Goal: Information Seeking & Learning: Learn about a topic

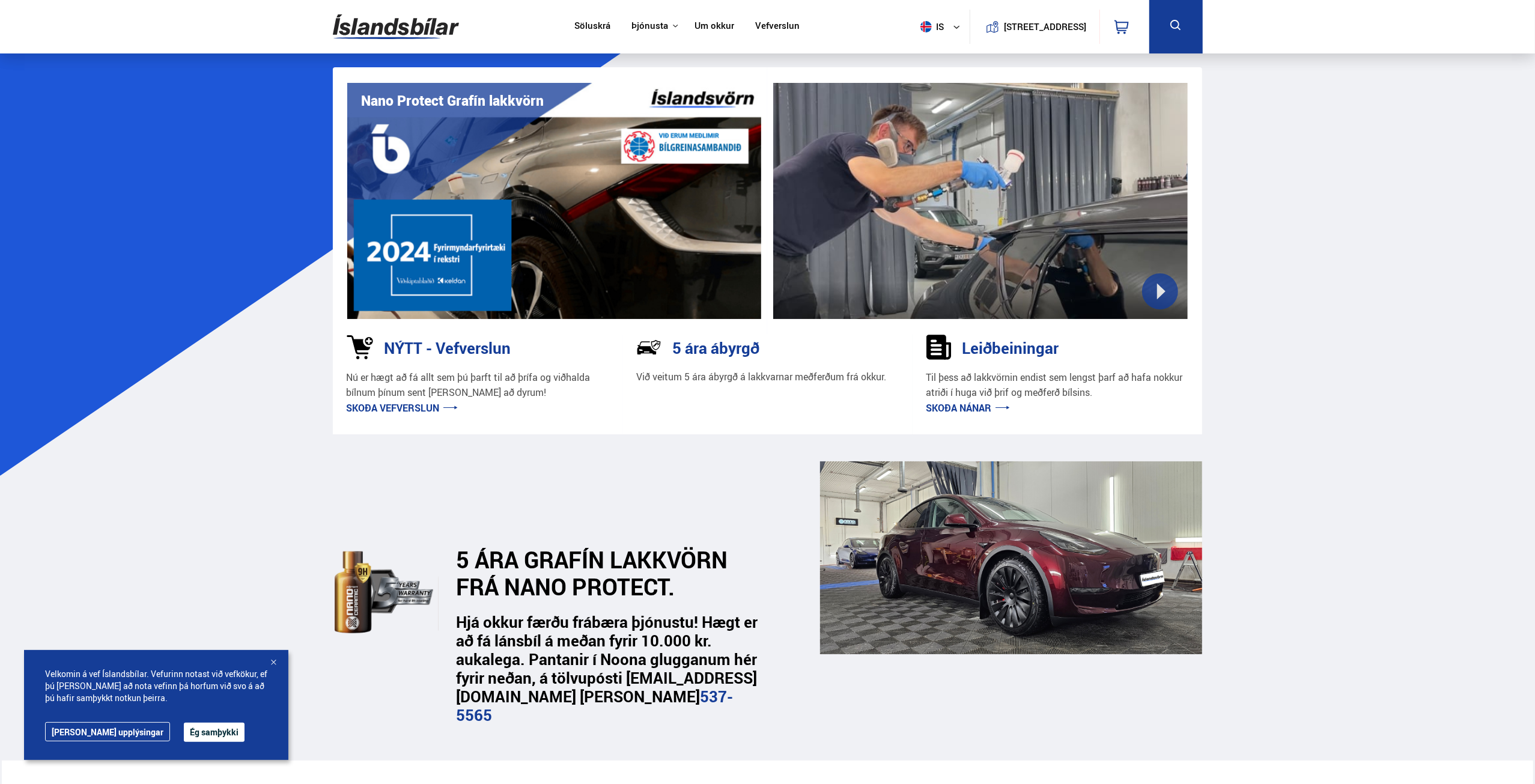
click at [783, 380] on p "Við veitum 5 ára ábyrgð á lakkvarnar meðferðum frá okkur." at bounding box center [761, 377] width 250 height 13
click at [710, 380] on p "Við veitum 5 ára ábyrgð á lakkvarnar meðferðum frá okkur." at bounding box center [761, 377] width 250 height 13
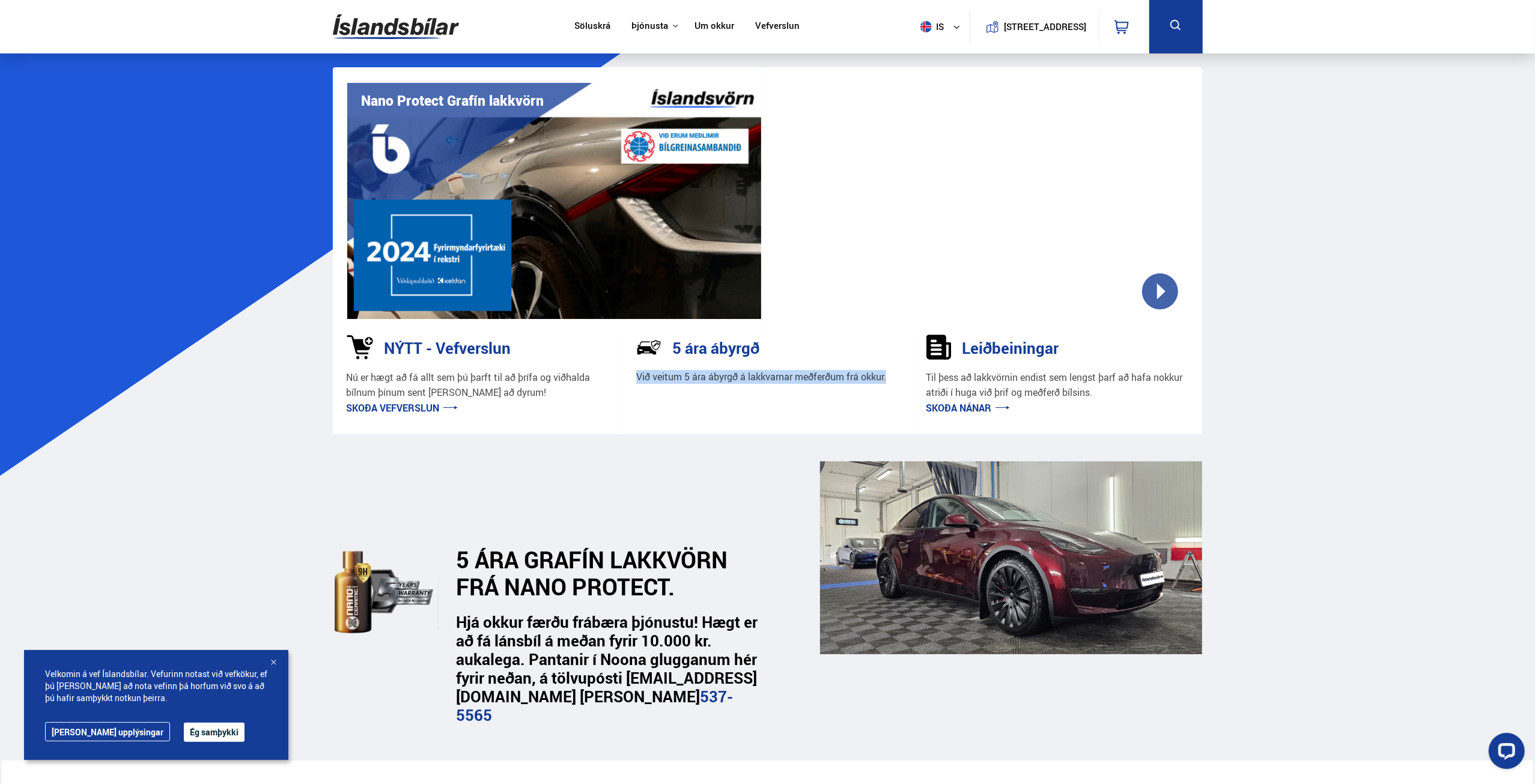
click at [417, 406] on link "Skoða vefverslun" at bounding box center [402, 408] width 111 height 13
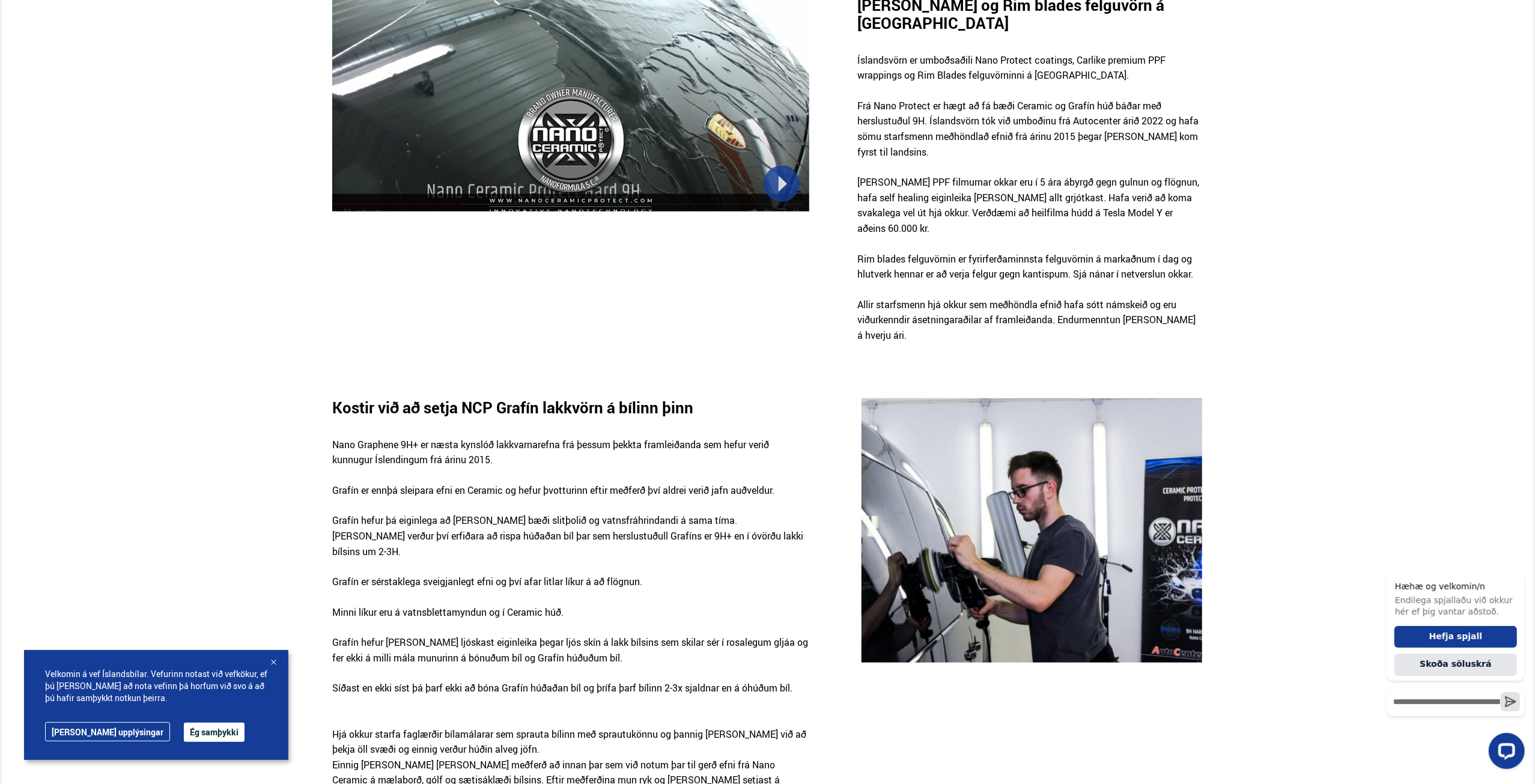
scroll to position [1021, 0]
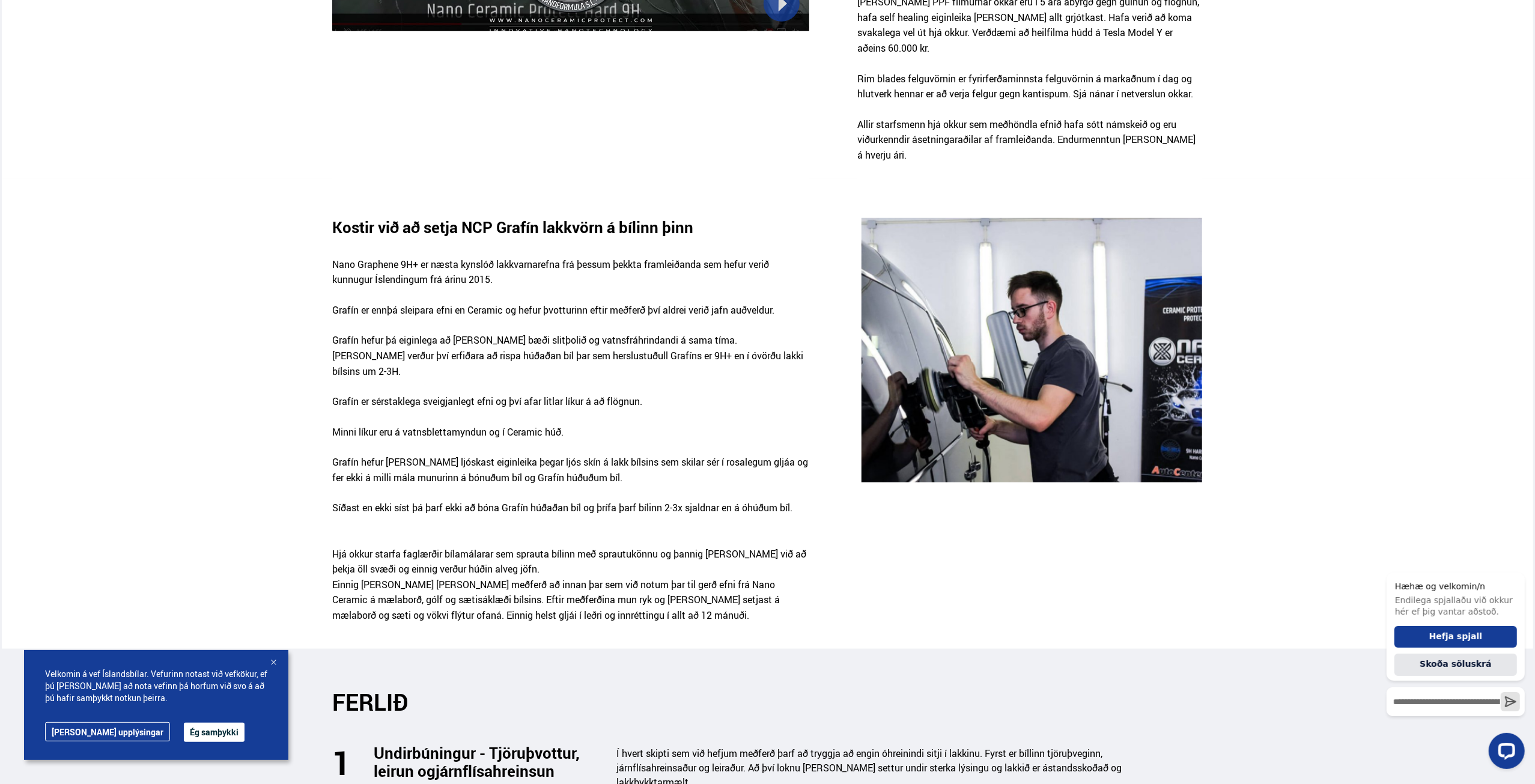
click at [194, 725] on button "Ég samþykki" at bounding box center [214, 732] width 61 height 19
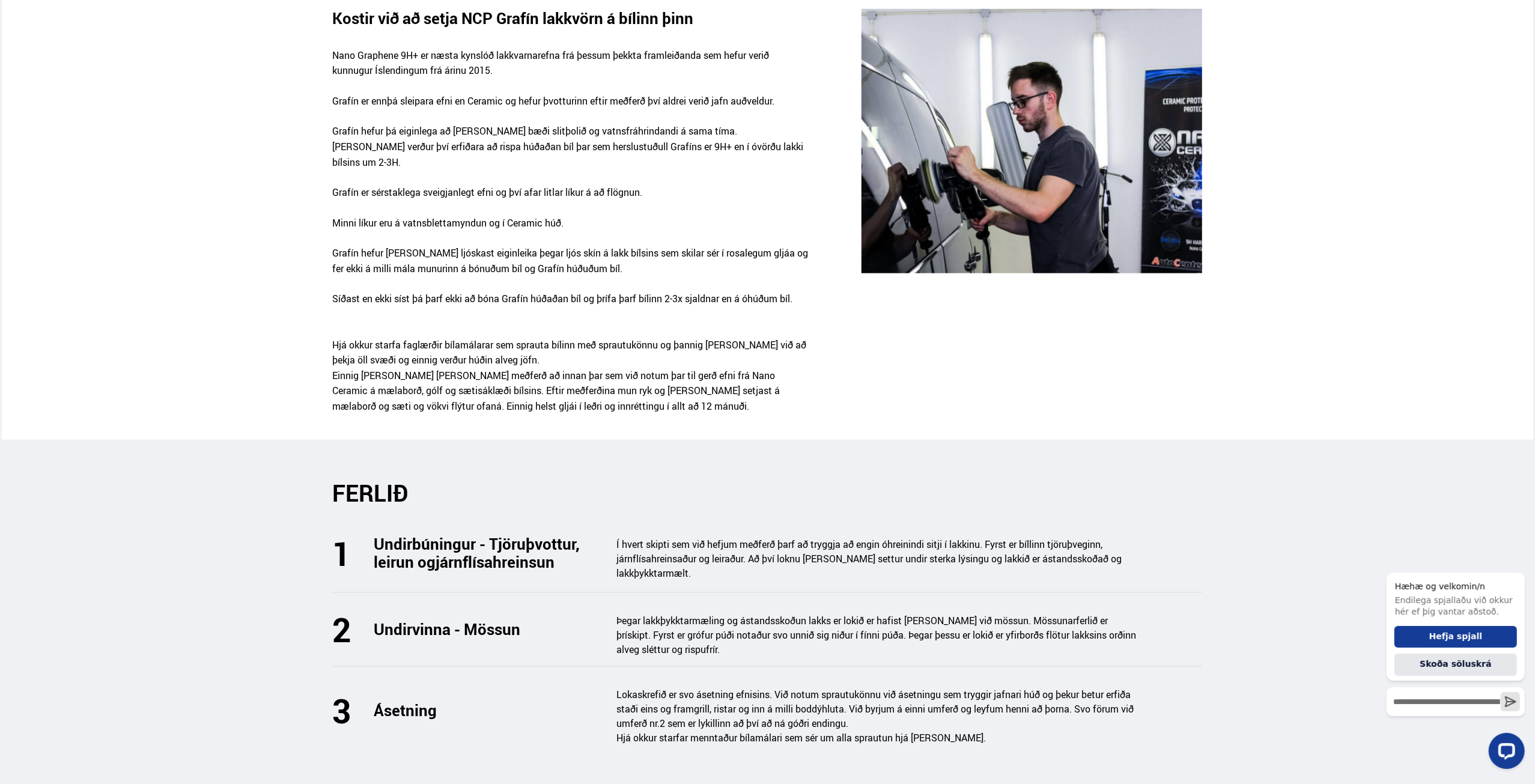
scroll to position [1321, 0]
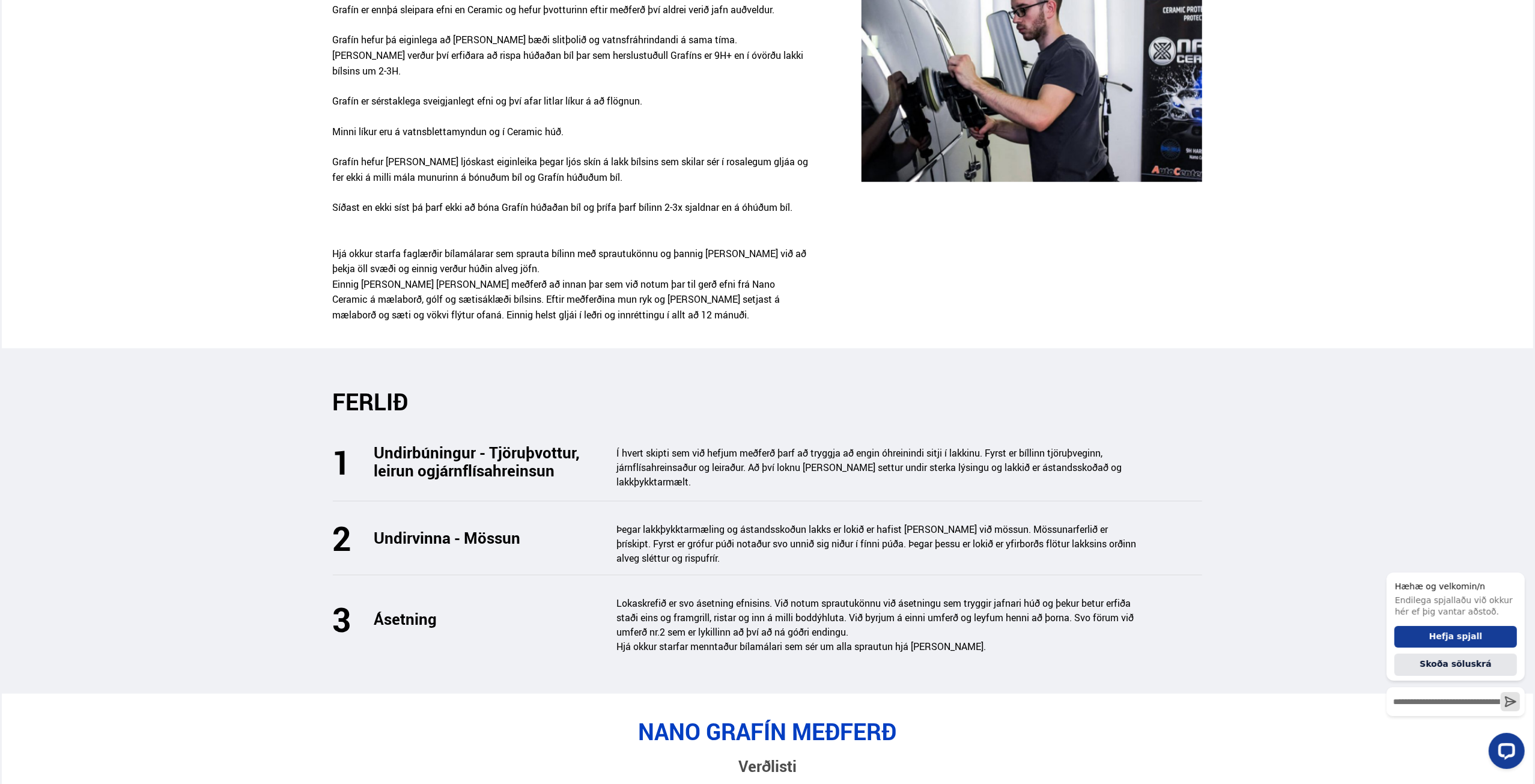
click at [747, 596] on p "Lokaskrefið er svo ásetning efnisins. Við notum sprautukönnu við ásetningu sem …" at bounding box center [879, 617] width 526 height 43
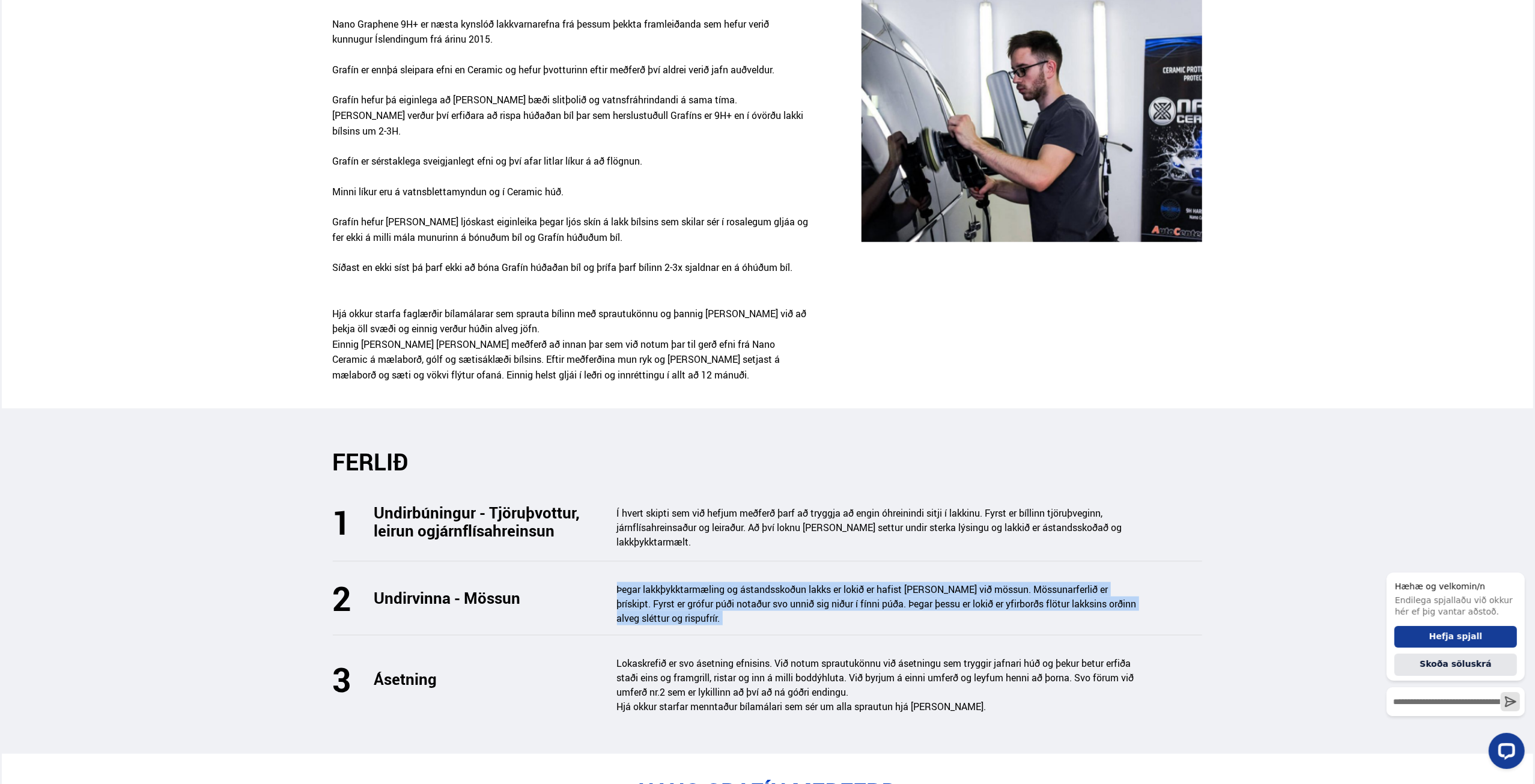
click at [747, 582] on div "Undirvinna - Mössun Þegar lakkþykktarmæling og ástandsskoðun lakks er lokið er …" at bounding box center [768, 609] width 870 height 54
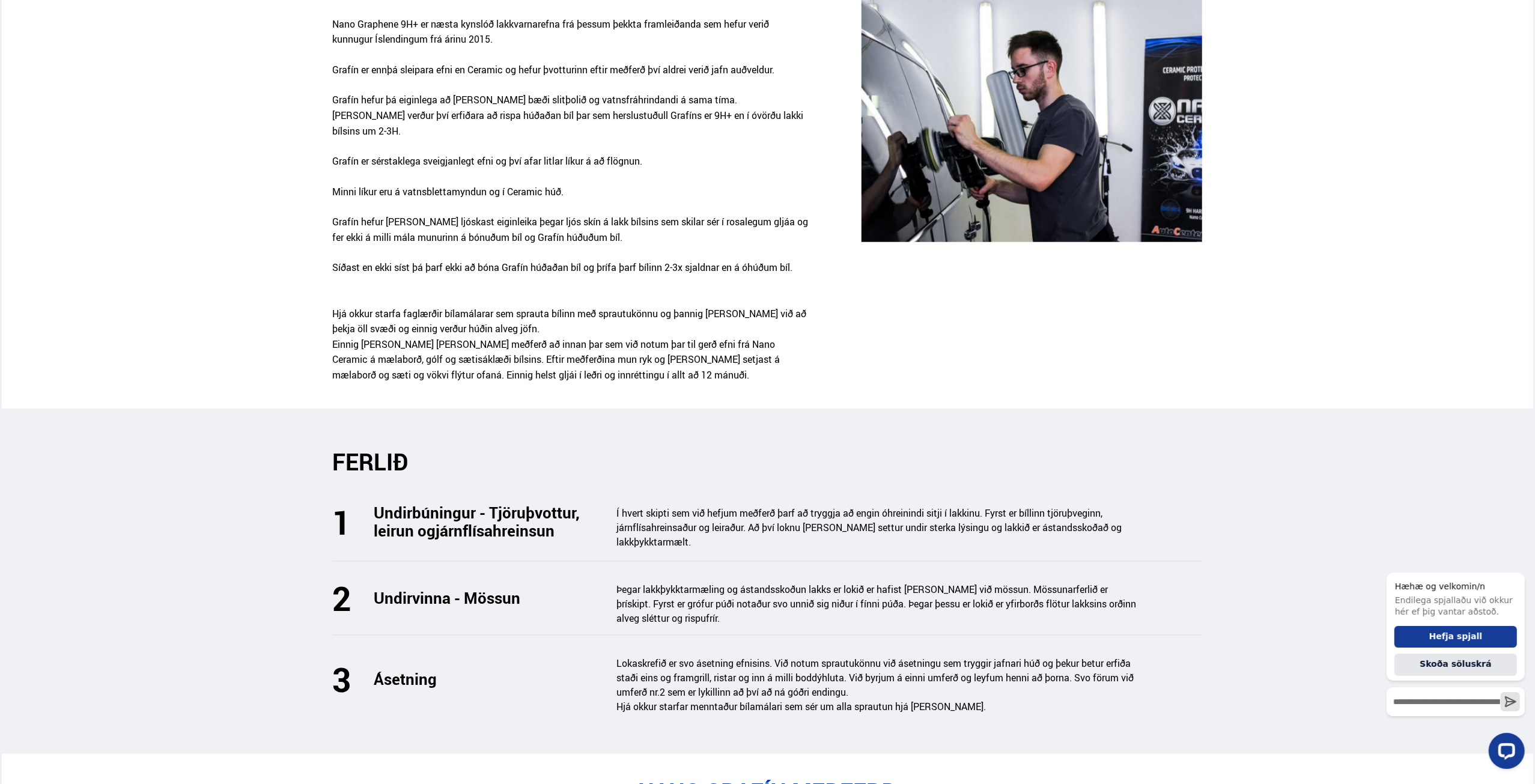
click at [919, 656] on p "Lokaskrefið er svo ásetning efnisins. Við notum sprautukönnu við ásetningu sem …" at bounding box center [879, 678] width 526 height 43
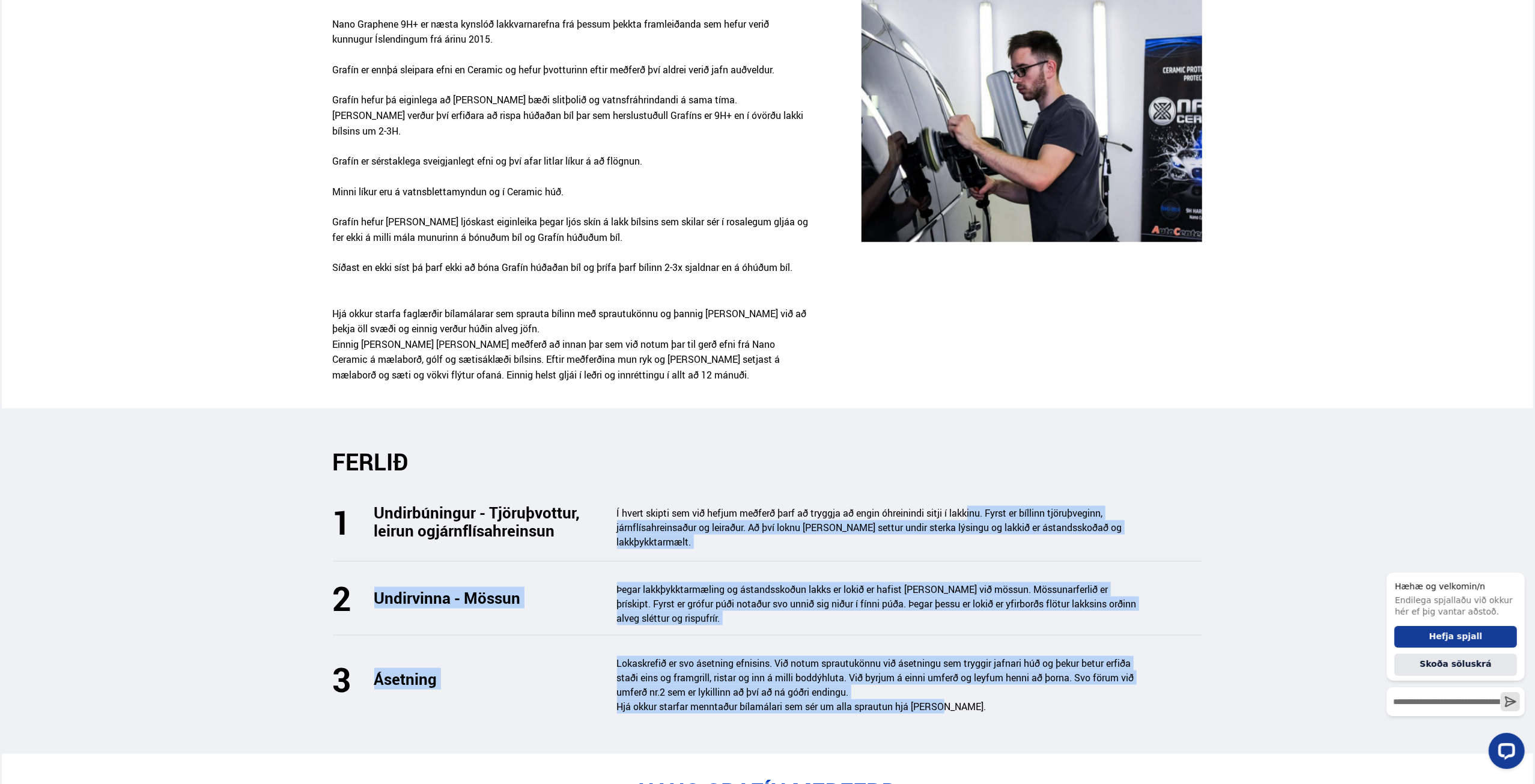
drag, startPoint x: 965, startPoint y: 656, endPoint x: 972, endPoint y: 467, distance: 189.1
click at [972, 467] on div "FERLIÐ Undirbúningur - Tjöruþvottur, leirun og járnflísahreinsun Í hvert skipti…" at bounding box center [767, 586] width 889 height 275
click at [972, 506] on p "Í hvert skipti sem við hefjum meðferð þarf að tryggja að engin óhreinindi sitji…" at bounding box center [879, 528] width 526 height 43
drag, startPoint x: 941, startPoint y: 670, endPoint x: 963, endPoint y: 466, distance: 205.2
click at [963, 466] on div "FERLIÐ Undirbúningur - Tjöruþvottur, leirun og járnflísahreinsun Í hvert skipti…" at bounding box center [767, 586] width 889 height 275
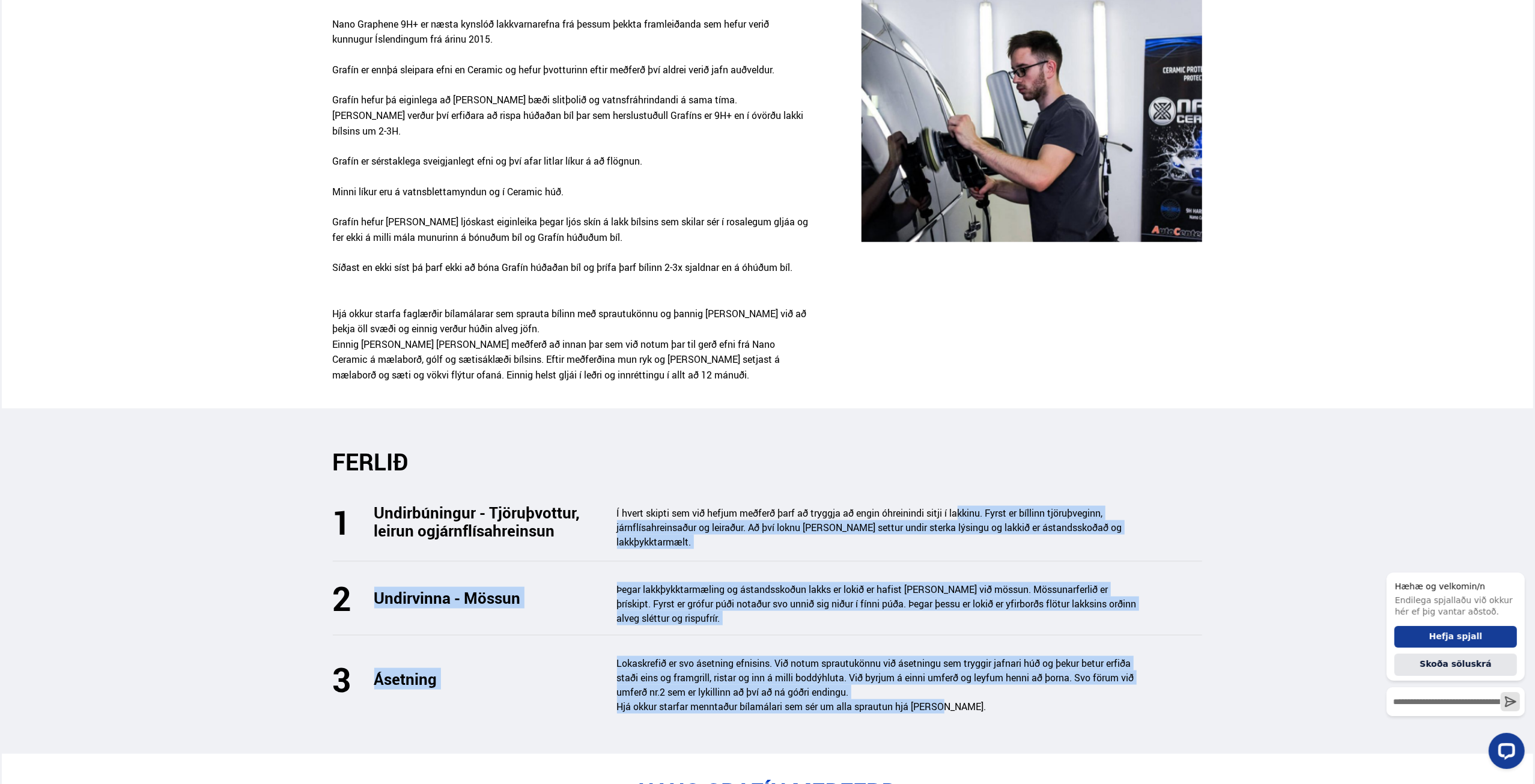
click at [963, 506] on p "Í hvert skipti sem við hefjum meðferð þarf að tryggja að engin óhreinindi sitji…" at bounding box center [879, 528] width 526 height 43
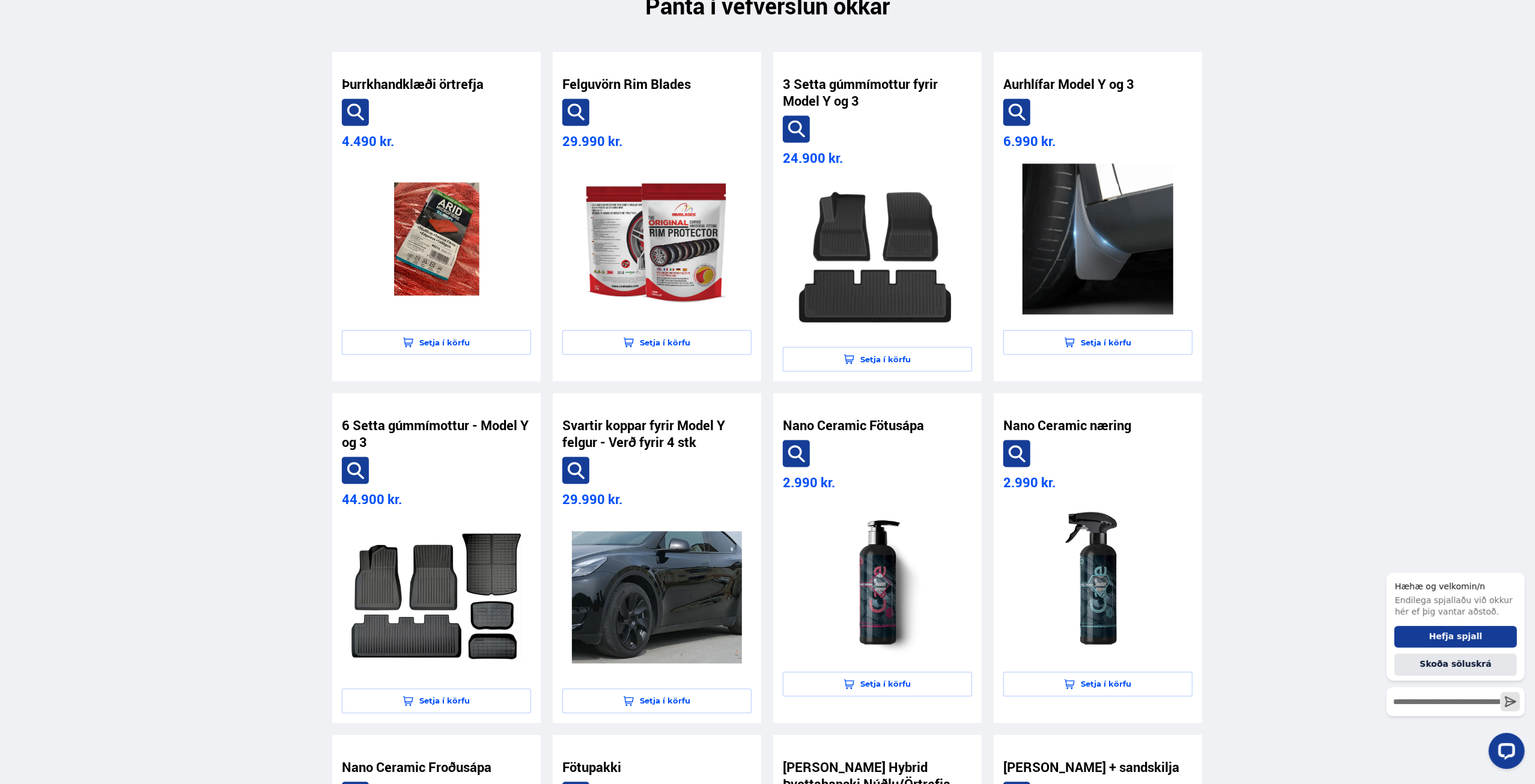
scroll to position [2342, 0]
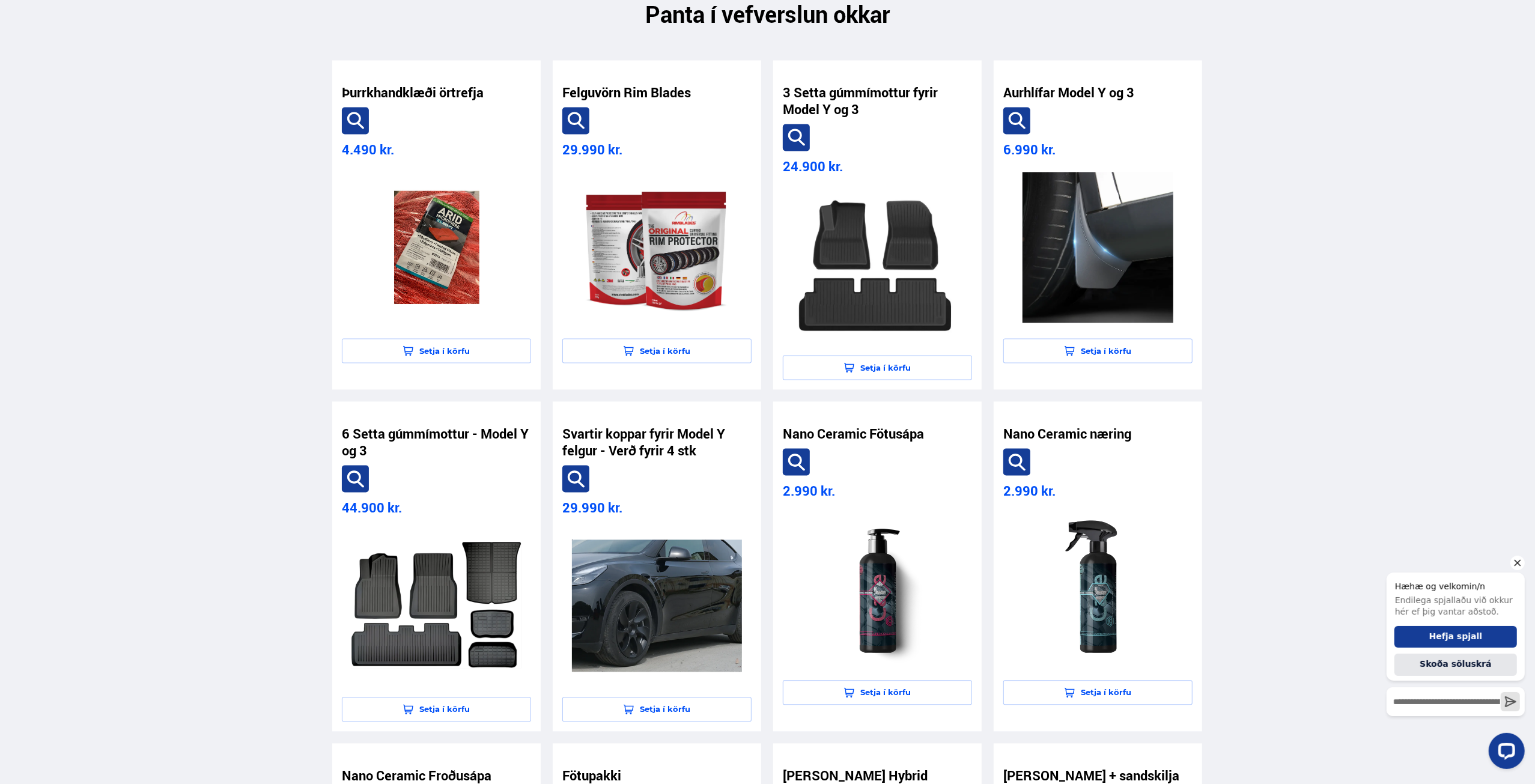
click at [1516, 567] on icon "Hide greeting" at bounding box center [1517, 562] width 14 height 14
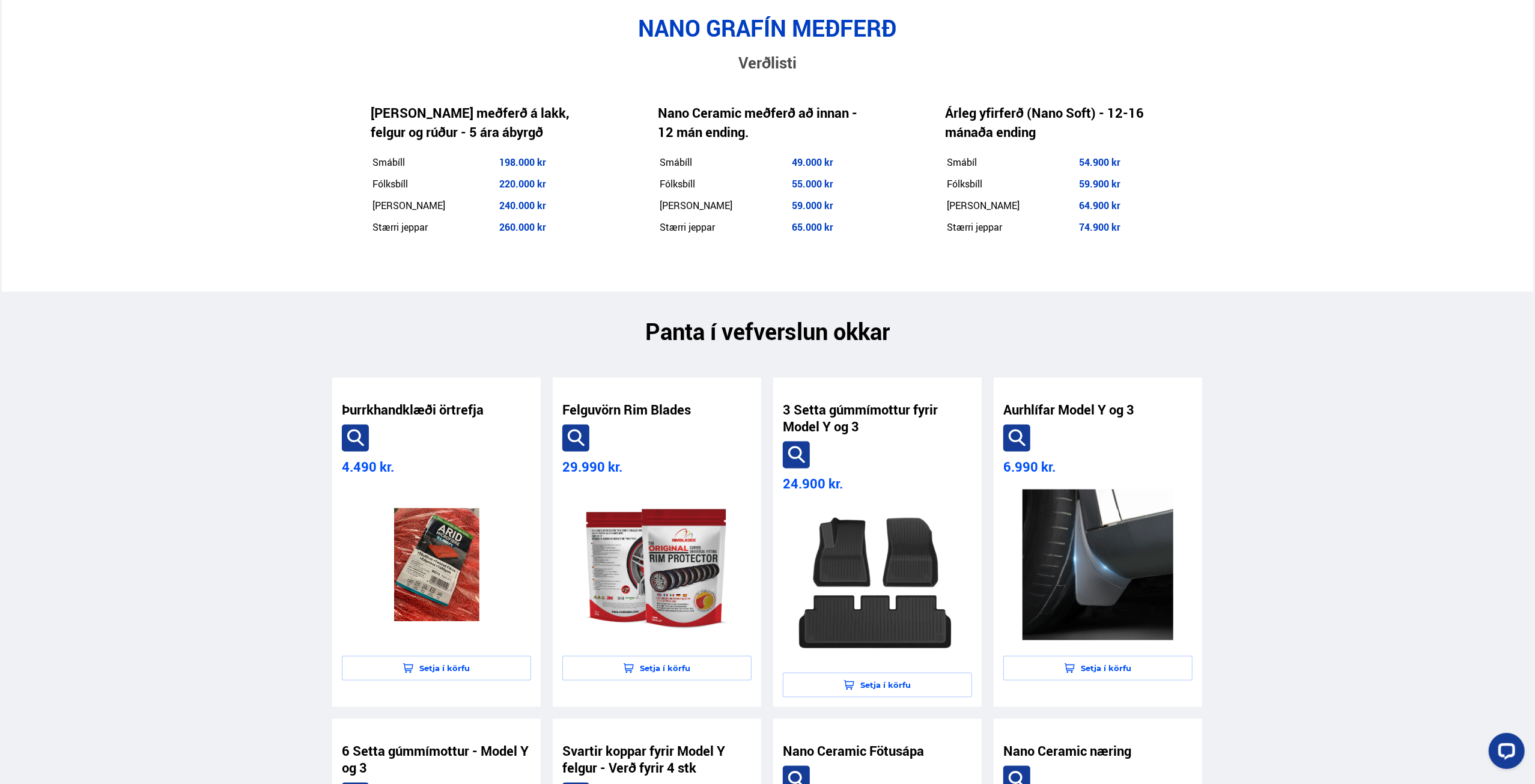
scroll to position [1742, 0]
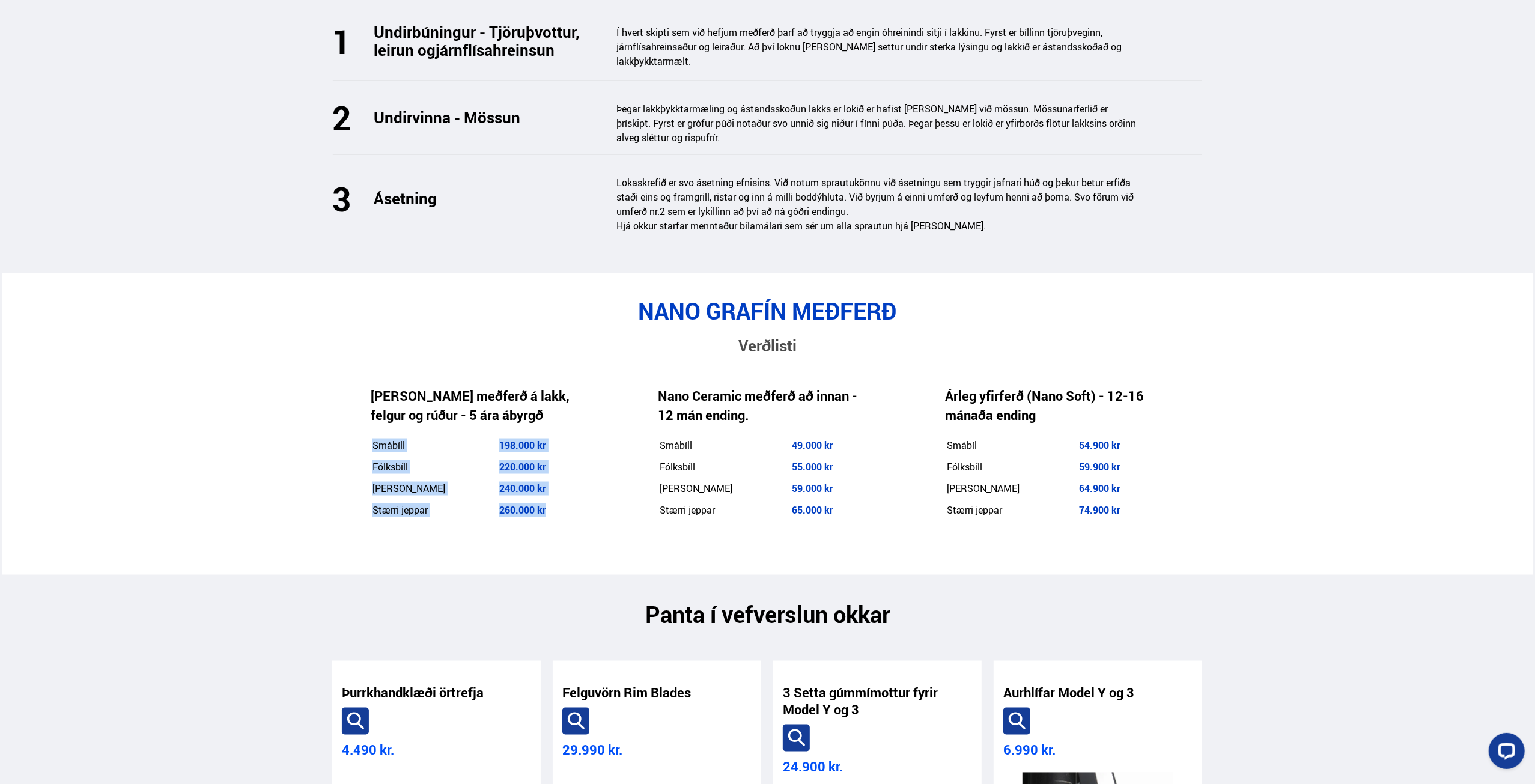
drag, startPoint x: 570, startPoint y: 469, endPoint x: 355, endPoint y: 448, distance: 216.0
click at [355, 448] on div "Nano Grafín meðferð á lakk, felgur og rúður - 5 ára ábyrgð Smábíll 198.000 kr F…" at bounding box center [476, 454] width 287 height 194
click at [354, 446] on div "Nano Grafín meðferð á lakk, felgur og rúður - 5 ára ábyrgð Smábíll 198.000 kr F…" at bounding box center [476, 454] width 287 height 194
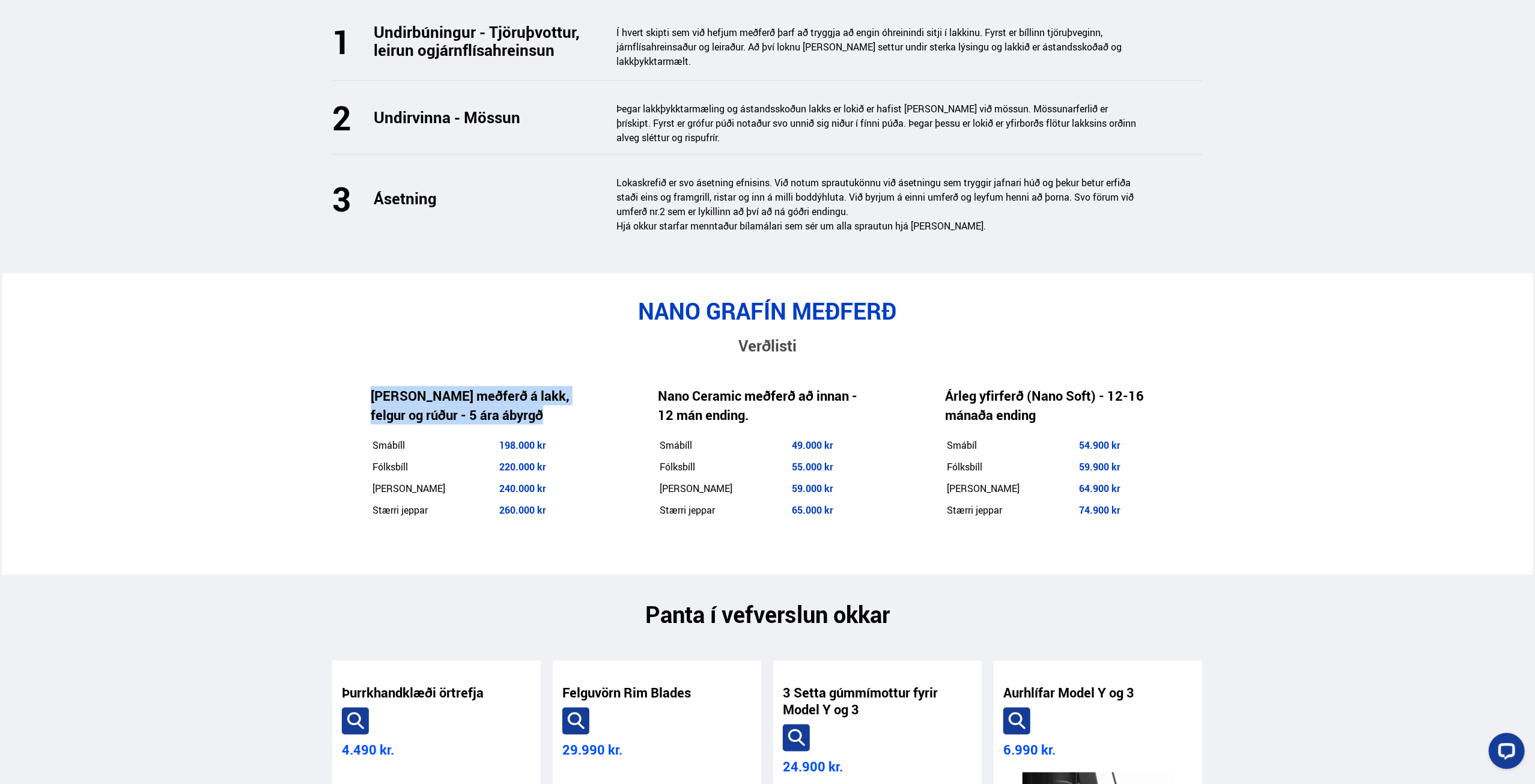
drag, startPoint x: 362, startPoint y: 334, endPoint x: 568, endPoint y: 492, distance: 259.6
click at [568, 492] on div "Nano Grafín meðferð á lakk, felgur og rúður - 5 ára ábyrgð Smábíll 198.000 kr F…" at bounding box center [476, 454] width 287 height 194
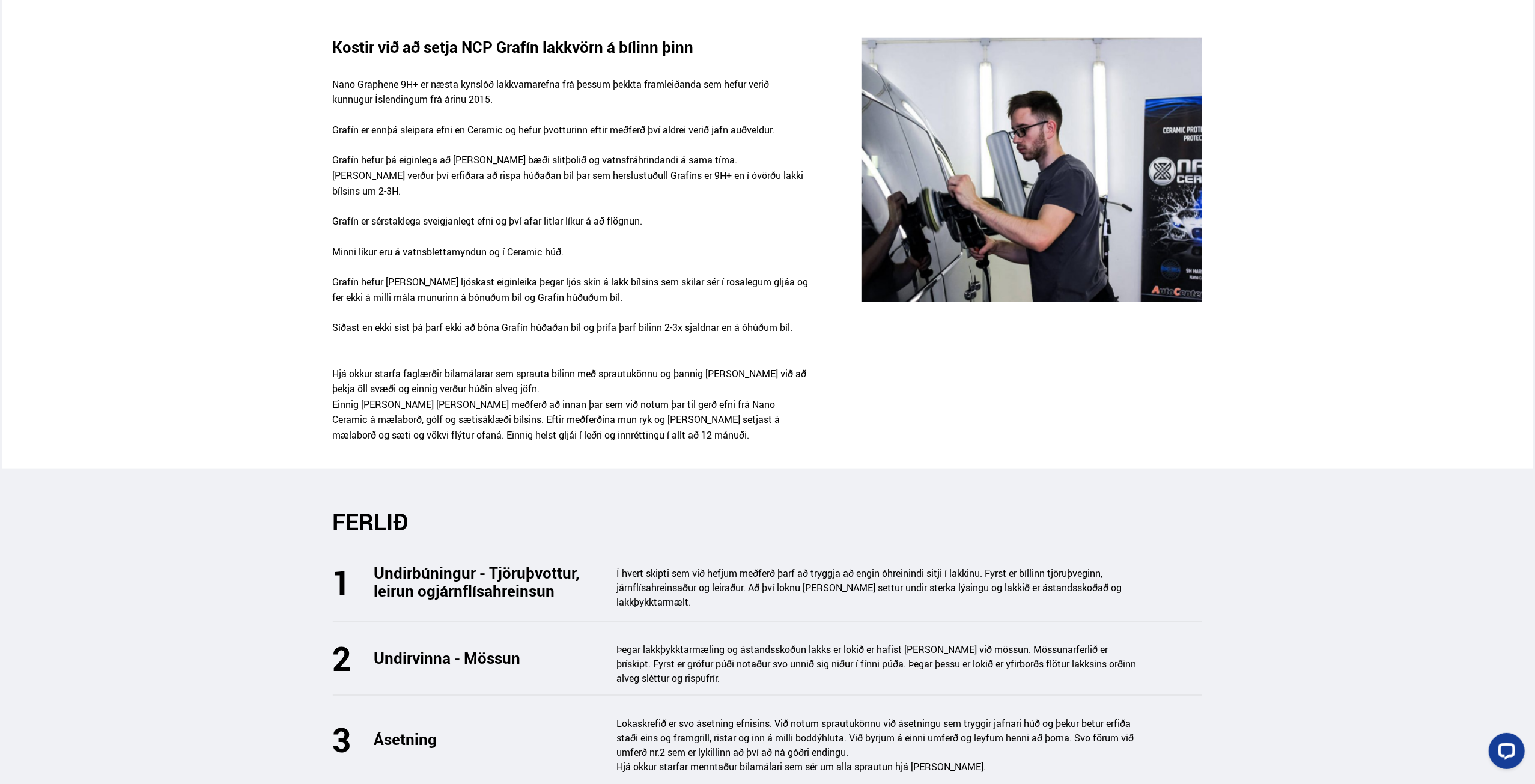
scroll to position [1201, 0]
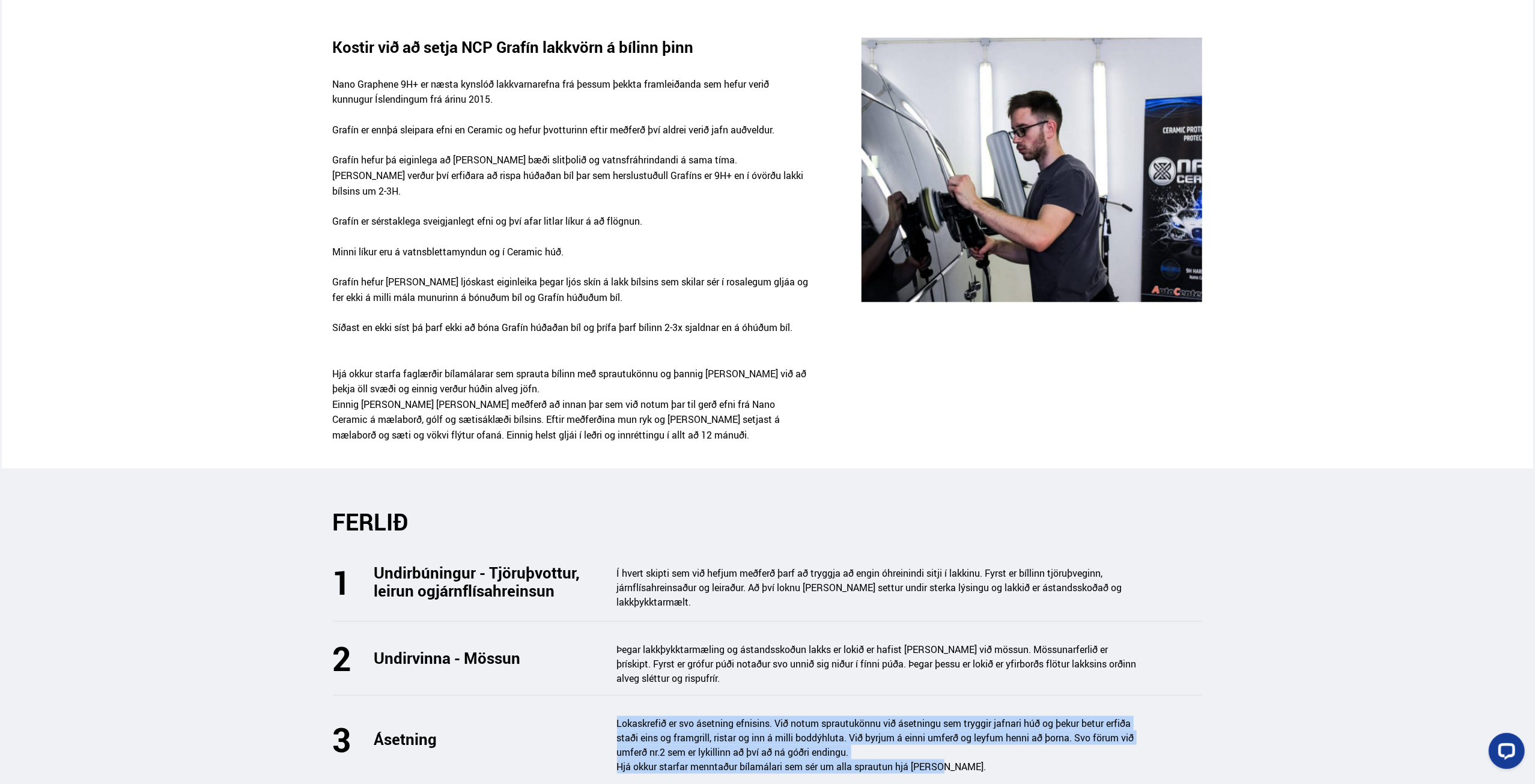
drag, startPoint x: 956, startPoint y: 723, endPoint x: 618, endPoint y: 676, distance: 341.3
click at [618, 716] on div "Lokaskrefið er svo ásetning efnisins. Við notum sprautukönnu við ásetningu sem …" at bounding box center [879, 744] width 526 height 58
click at [618, 716] on p "Lokaskrefið er svo ásetning efnisins. Við notum sprautukönnu við ásetningu sem …" at bounding box center [879, 738] width 526 height 43
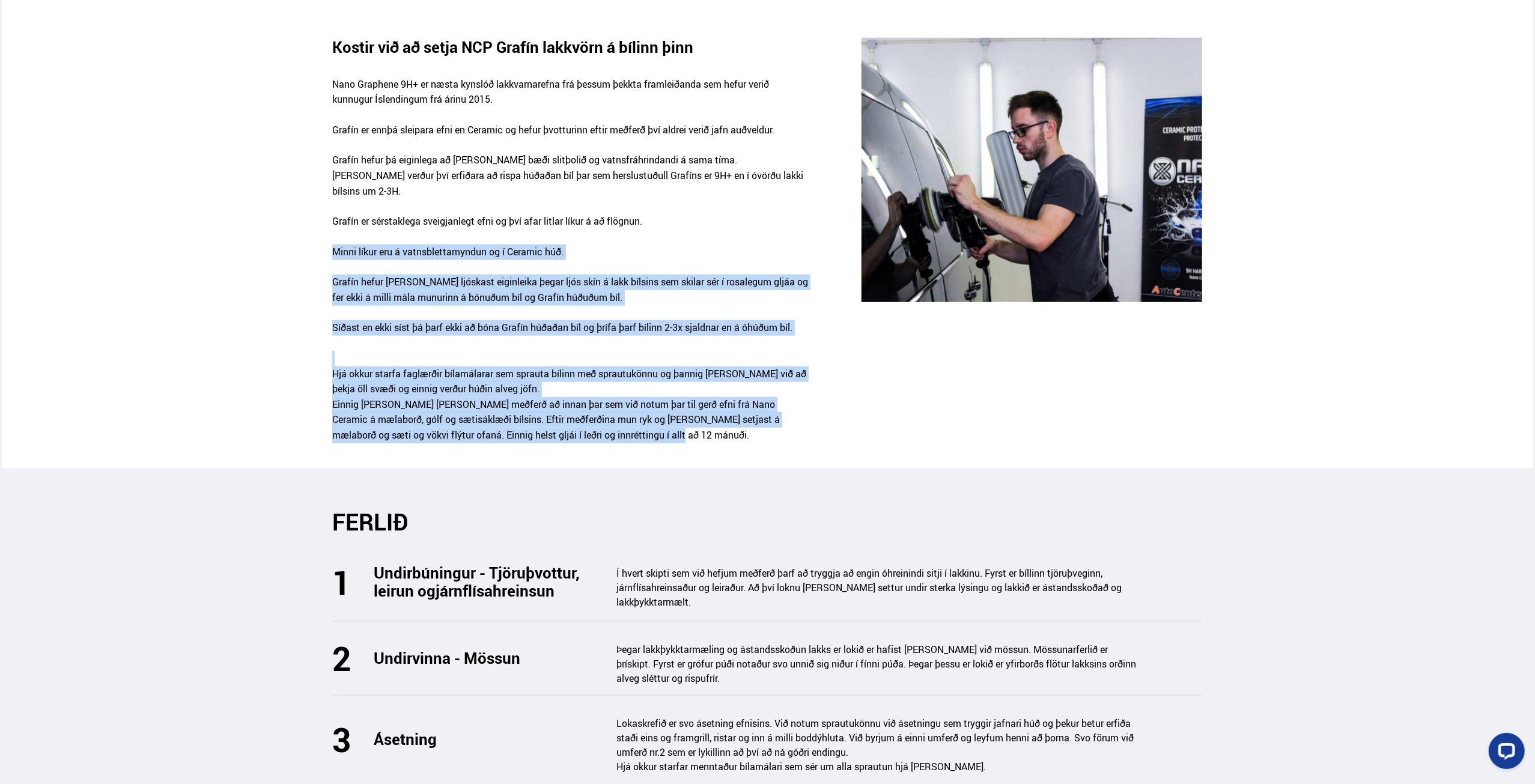
drag, startPoint x: 607, startPoint y: 393, endPoint x: 332, endPoint y: 211, distance: 329.8
click at [332, 211] on div "Nano Graphene 9H+ er næsta kynslóð lakkvarnarefna frá þessum þekkta framleiðand…" at bounding box center [570, 268] width 476 height 381
click at [332, 244] on p "Minni líkur eru á vatnsblettamyndun og í Ceramic húð." at bounding box center [570, 259] width 476 height 31
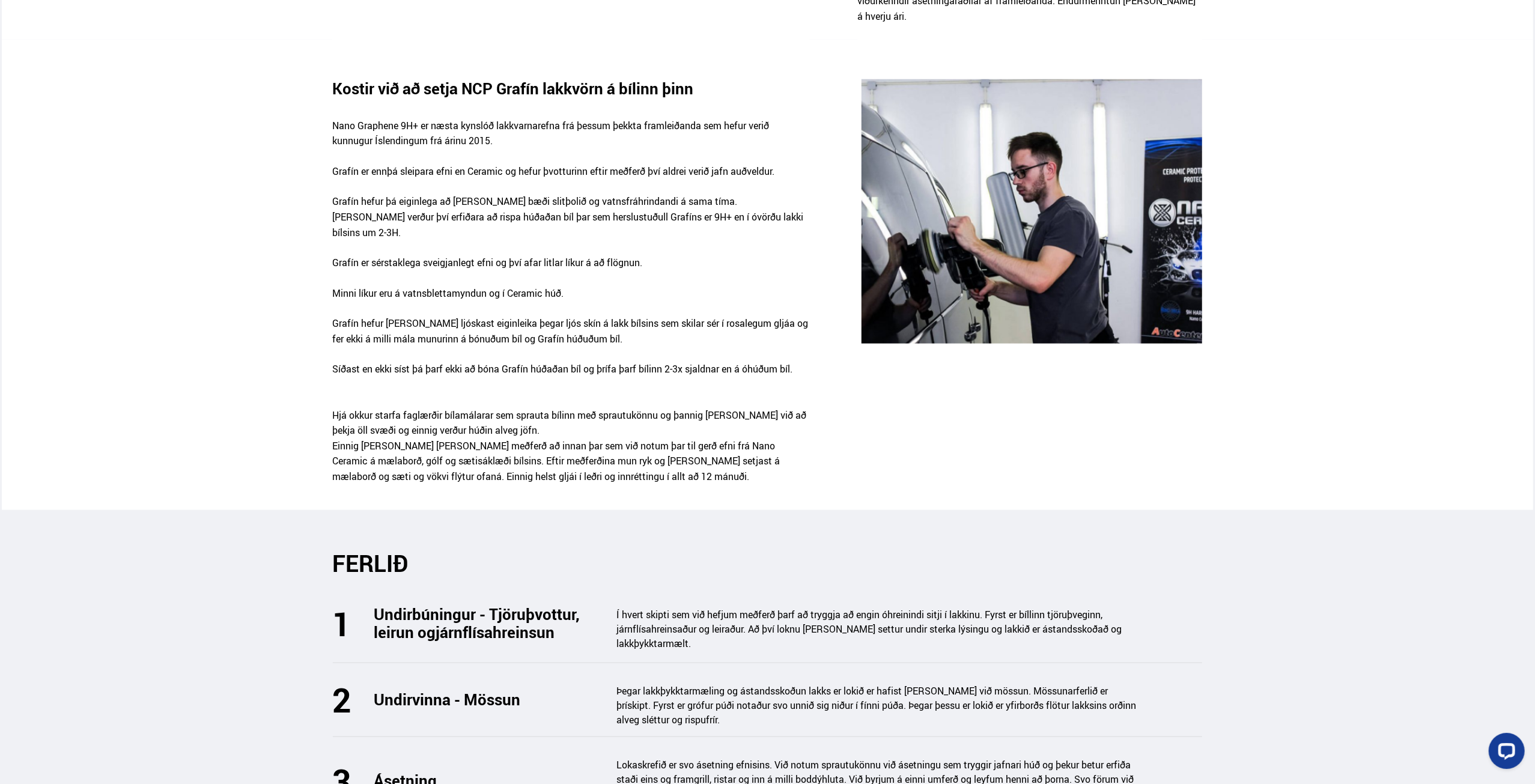
scroll to position [1141, 0]
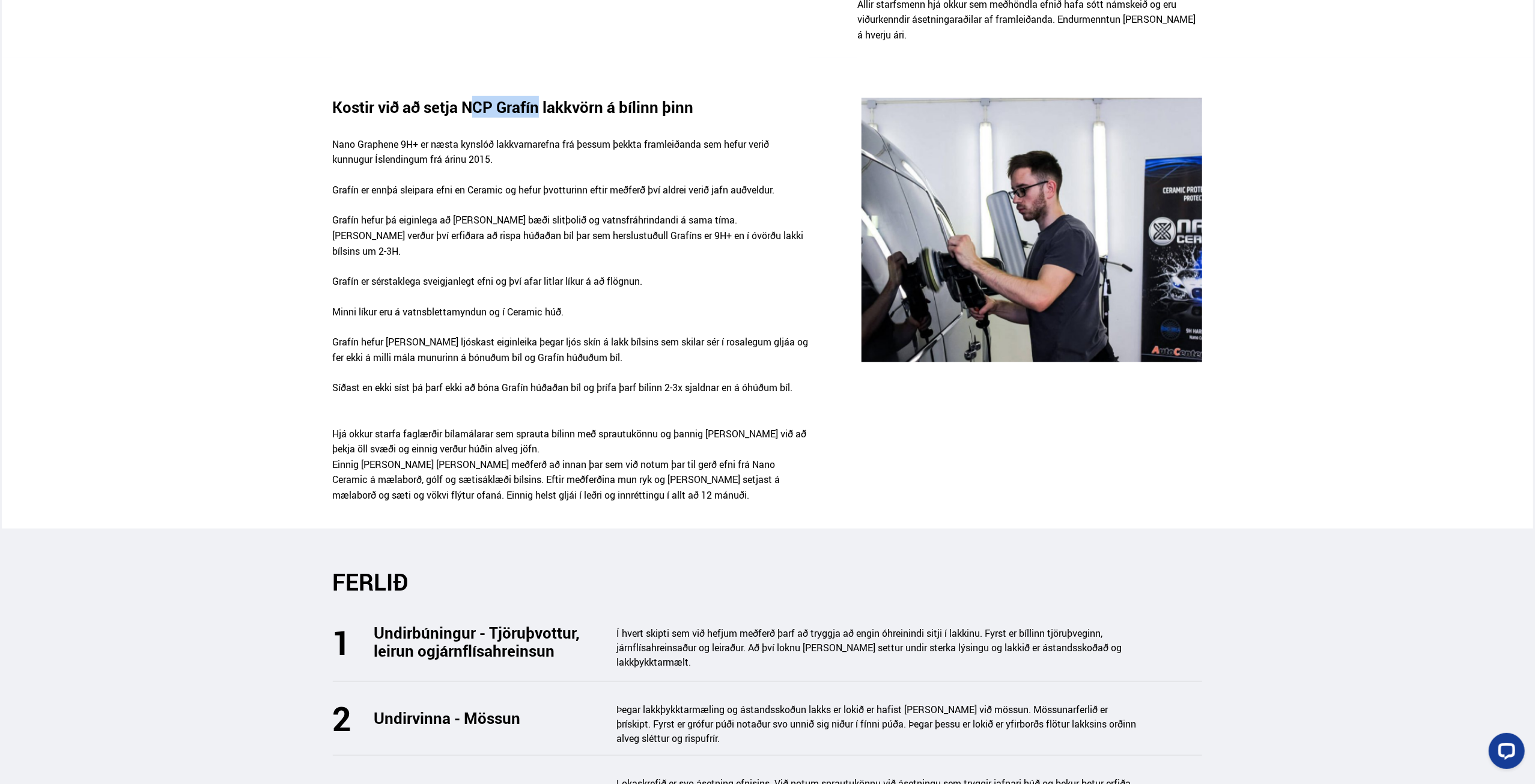
drag, startPoint x: 538, startPoint y: 74, endPoint x: 471, endPoint y: 78, distance: 67.1
click at [473, 98] on h3 "Kostir við að setja NCP Grafín lakkvörn á bílinn þinn" at bounding box center [523, 107] width 381 height 18
click at [414, 137] on p "Nano Graphene 9H+ er næsta kynslóð lakkvarnarefna frá þessum þekkta framleiðand…" at bounding box center [570, 159] width 476 height 46
drag, startPoint x: 400, startPoint y: 113, endPoint x: 312, endPoint y: 114, distance: 88.0
click at [312, 114] on div "Kostir við að setja NCP Grafín lakkvörn á bílinn þinn Nano Graphene 9H+ er næst…" at bounding box center [767, 308] width 1532 height 421
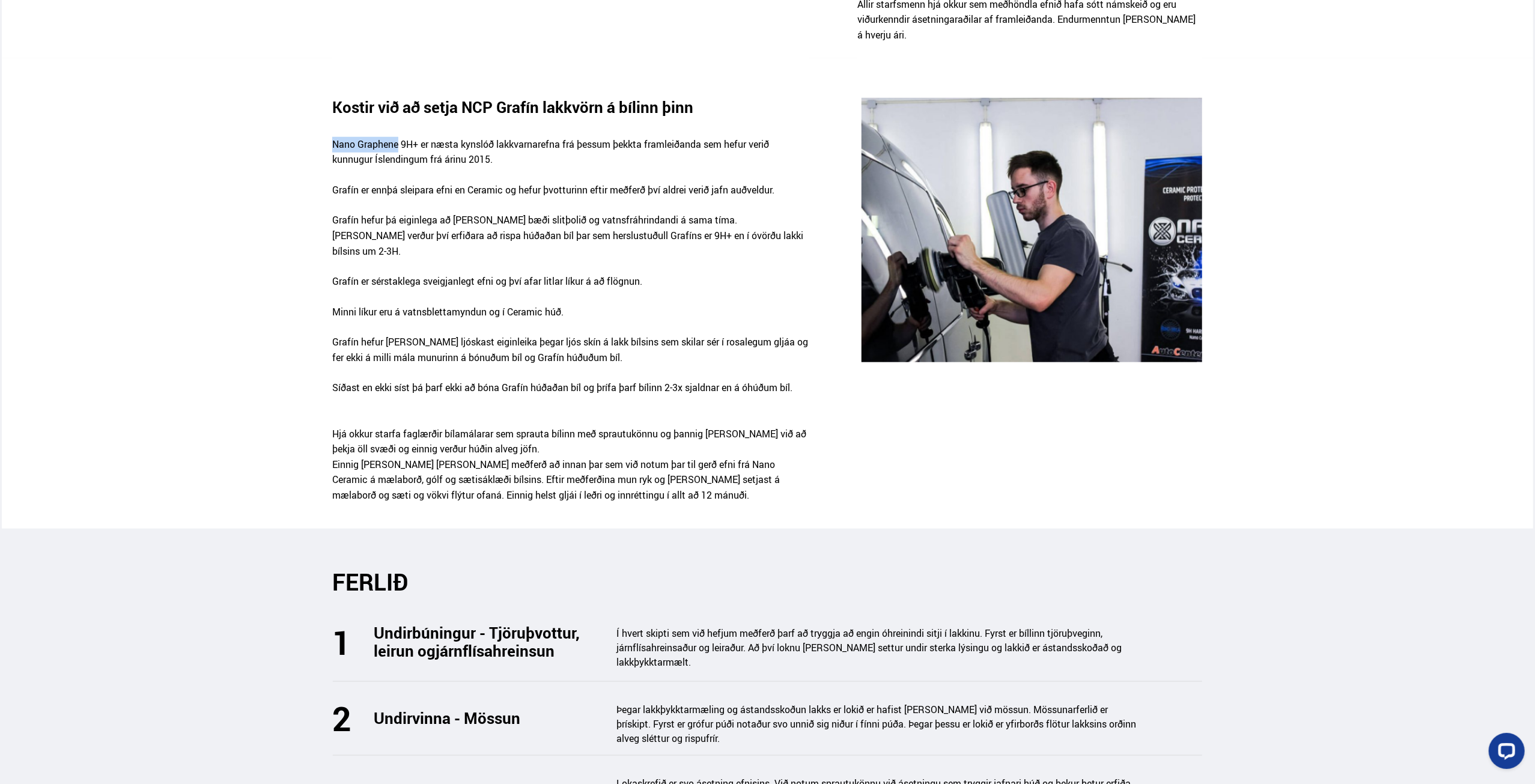
copy p "Nano Graphene"
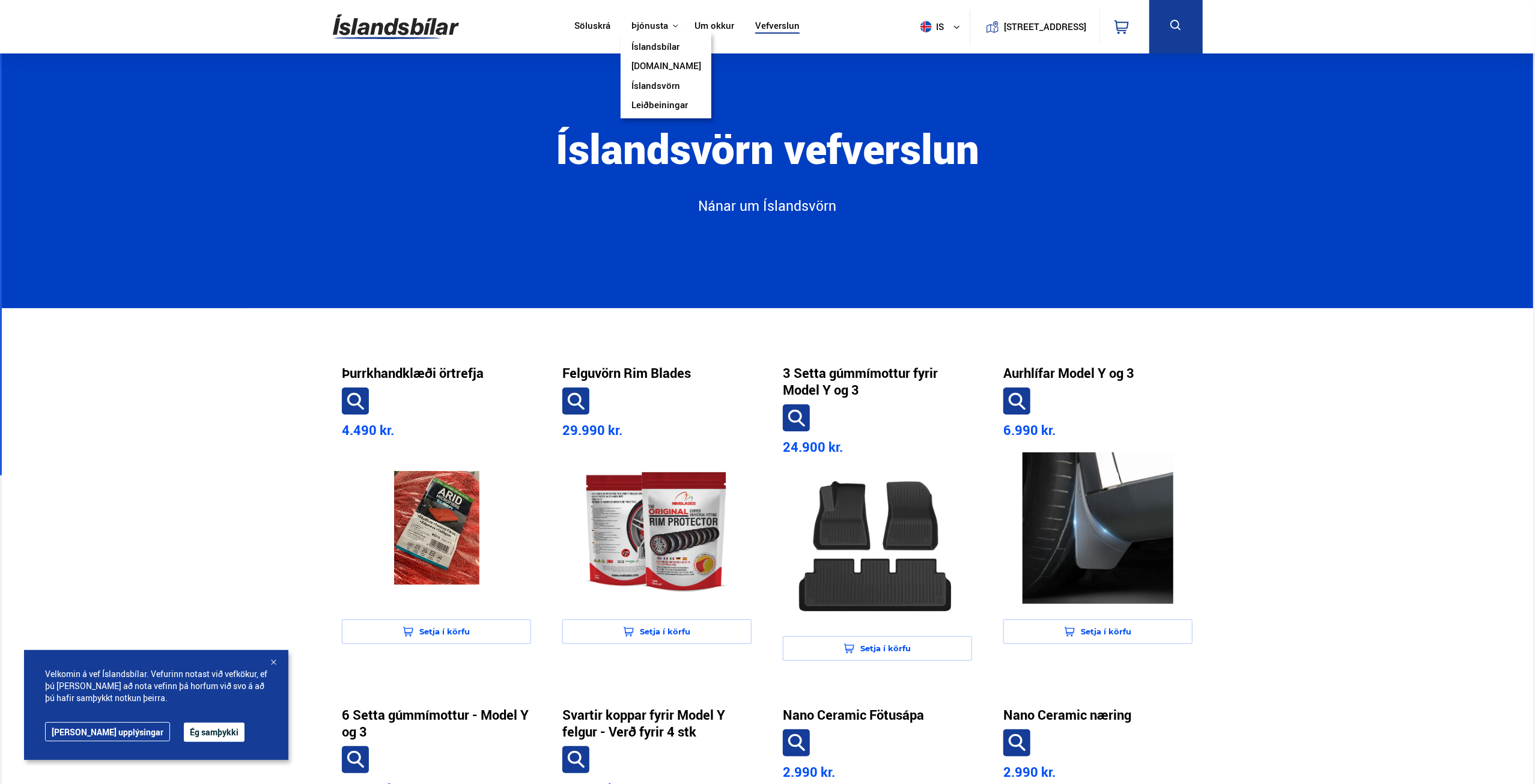
click at [653, 46] on link "Íslandsbílar" at bounding box center [656, 47] width 48 height 13
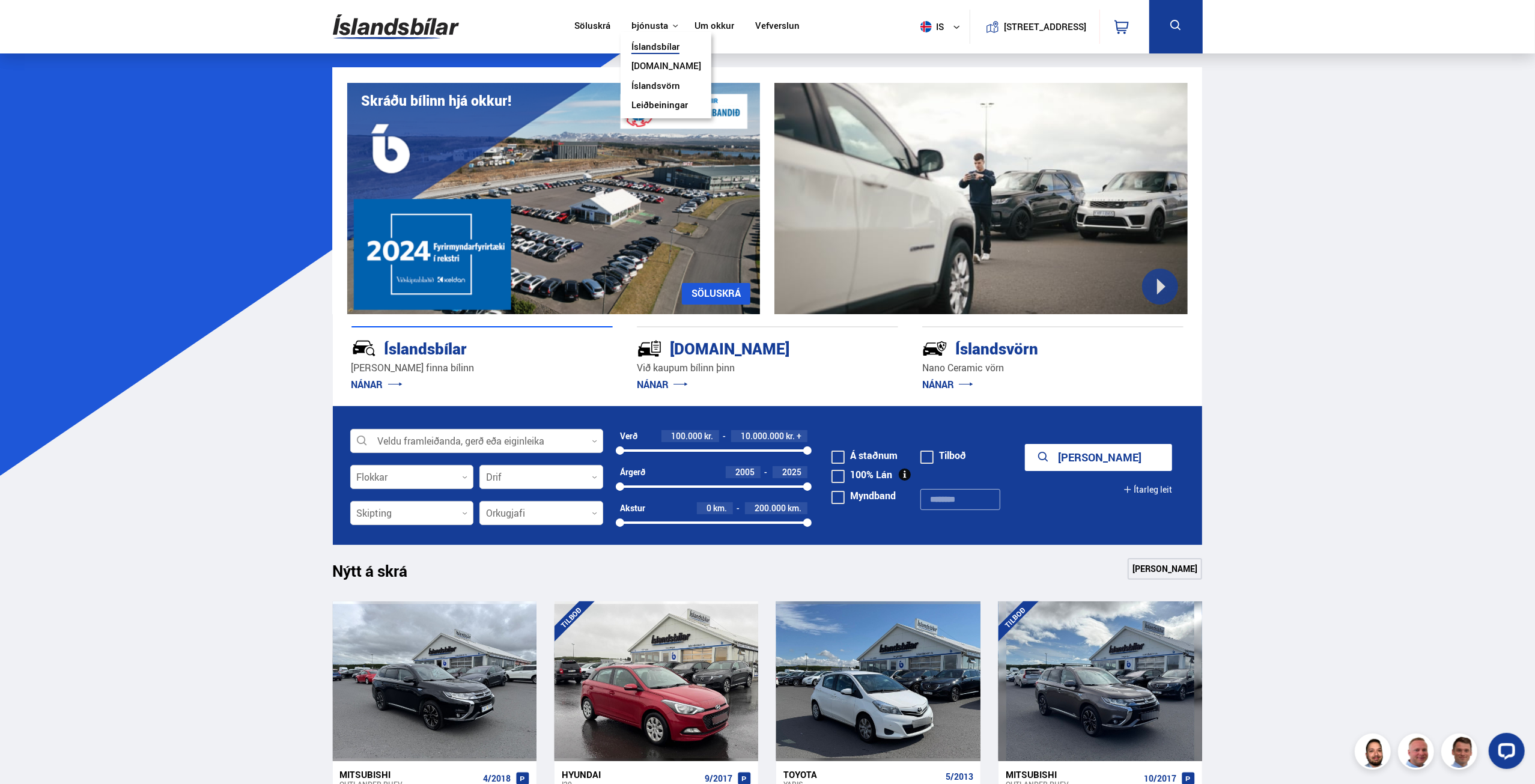
click at [657, 84] on link "Íslandsvörn" at bounding box center [656, 87] width 49 height 13
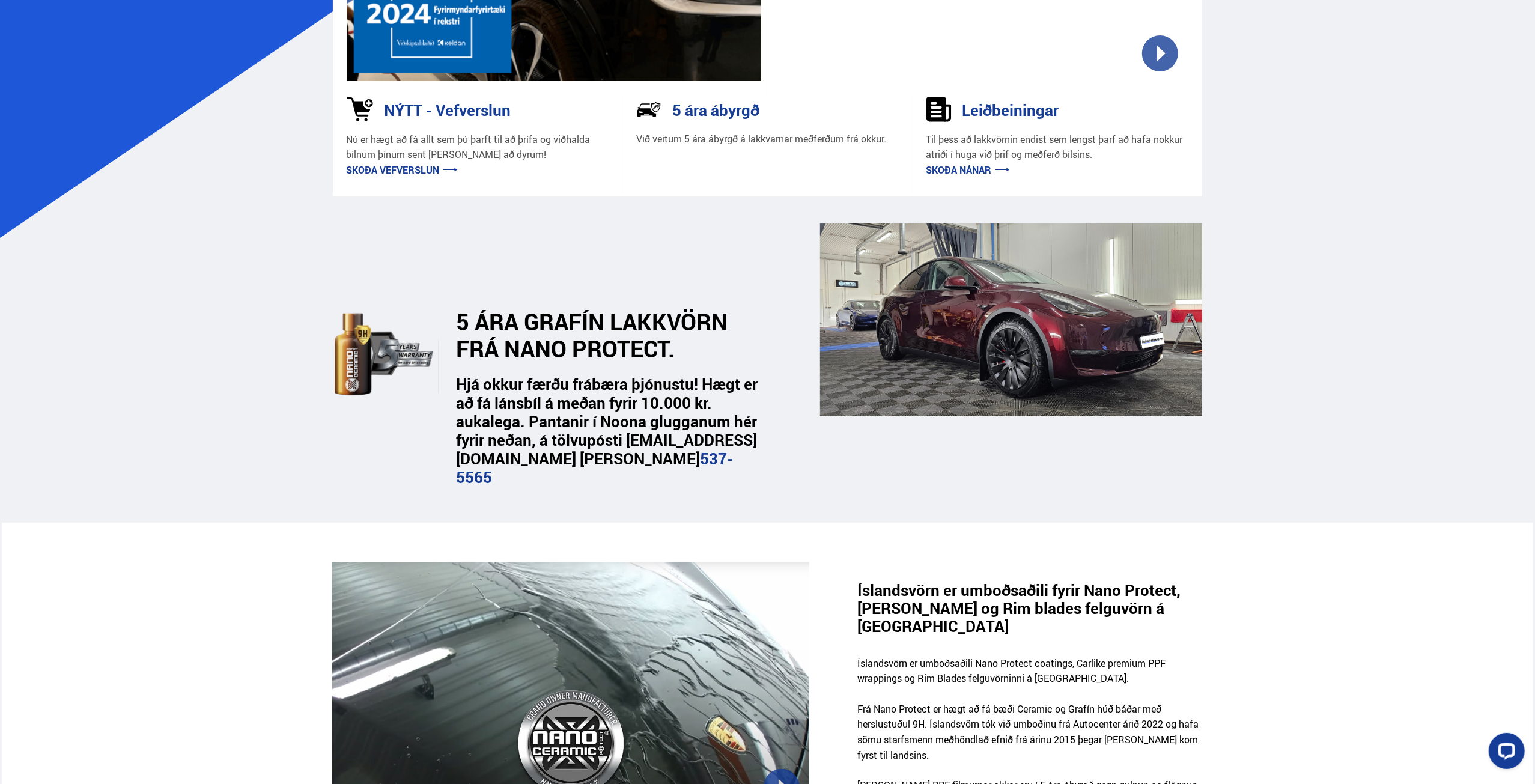
scroll to position [481, 0]
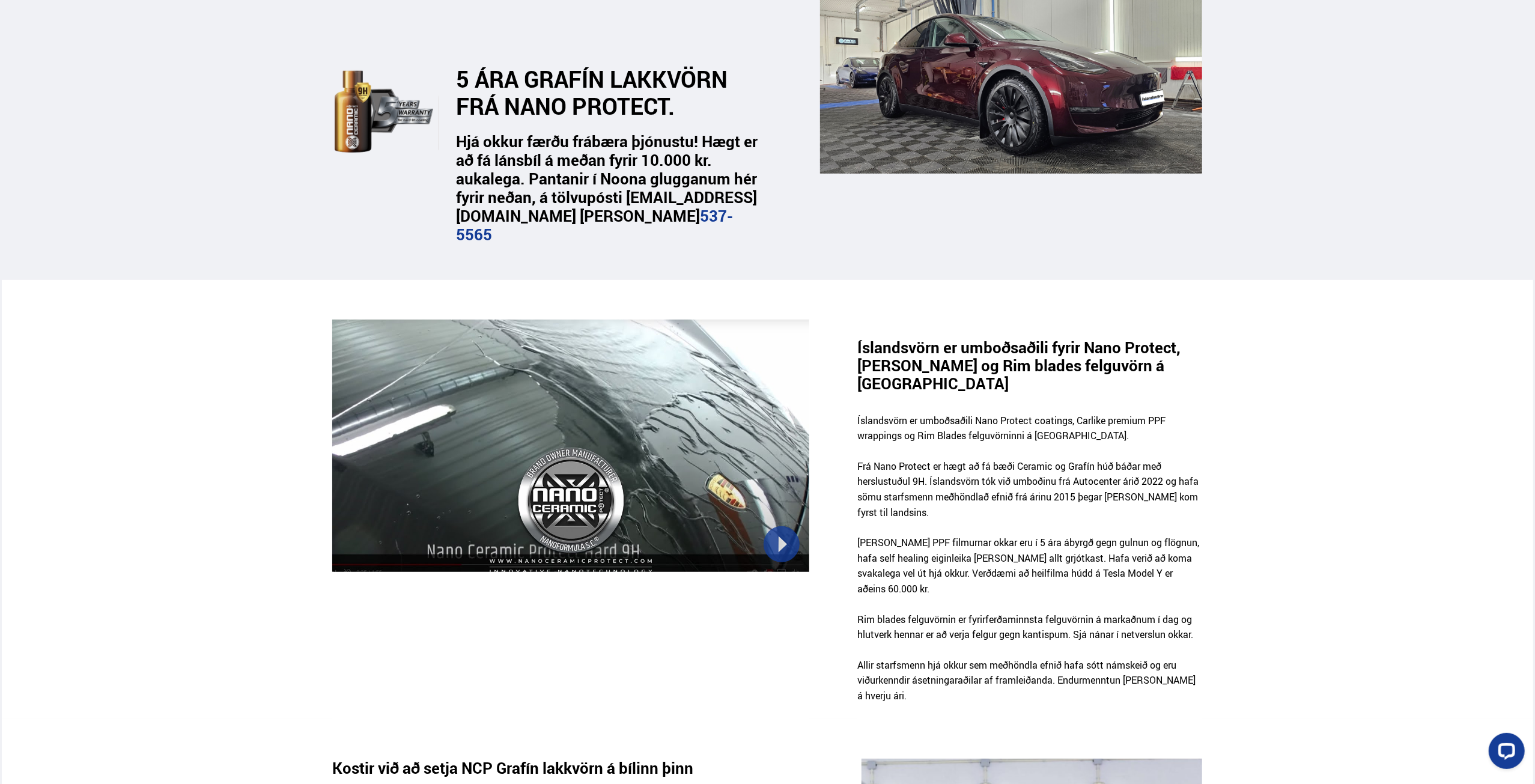
click at [990, 346] on h3 "Íslandsvörn er umboðsaðili fyrir Nano Protect, [PERSON_NAME] og Rim blades felg…" at bounding box center [1030, 365] width 345 height 54
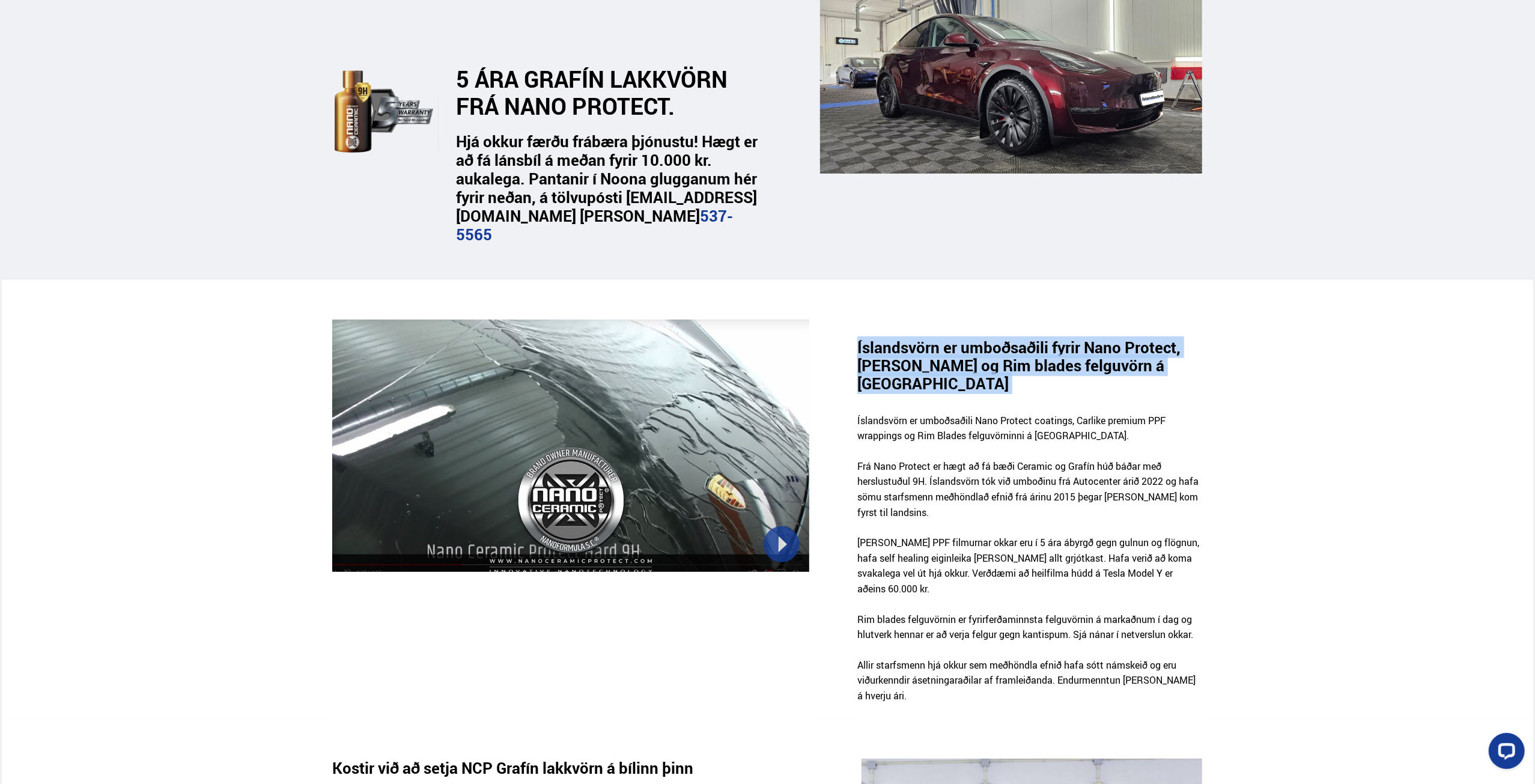
click at [990, 346] on h3 "Íslandsvörn er umboðsaðili fyrir Nano Protect, [PERSON_NAME] og Rim blades felg…" at bounding box center [1030, 365] width 345 height 54
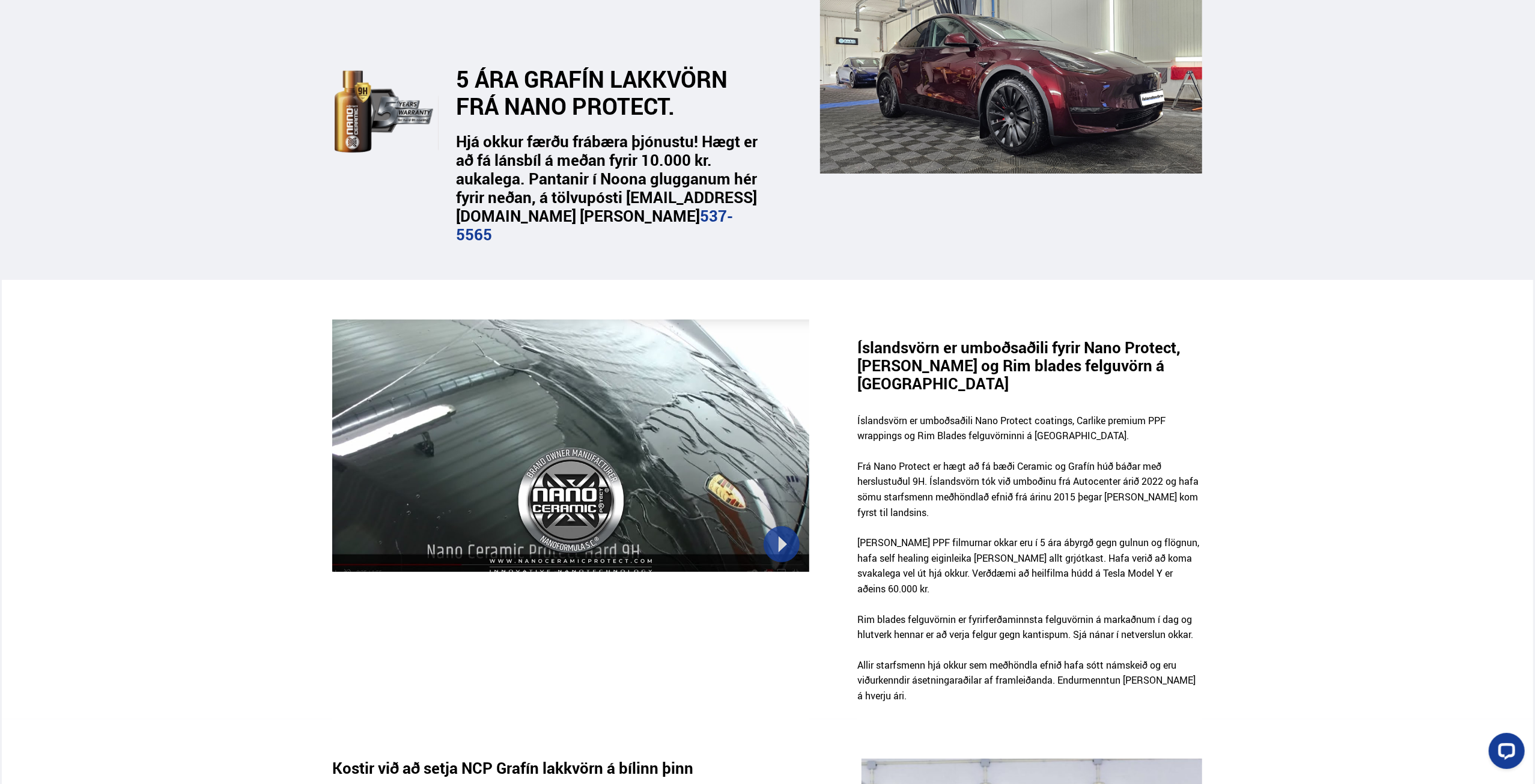
click at [1127, 484] on p "Frá Nano Protect er hægt að fá bæði Ceramic og Grafín húð báðar með herslustuðu…" at bounding box center [1030, 497] width 345 height 76
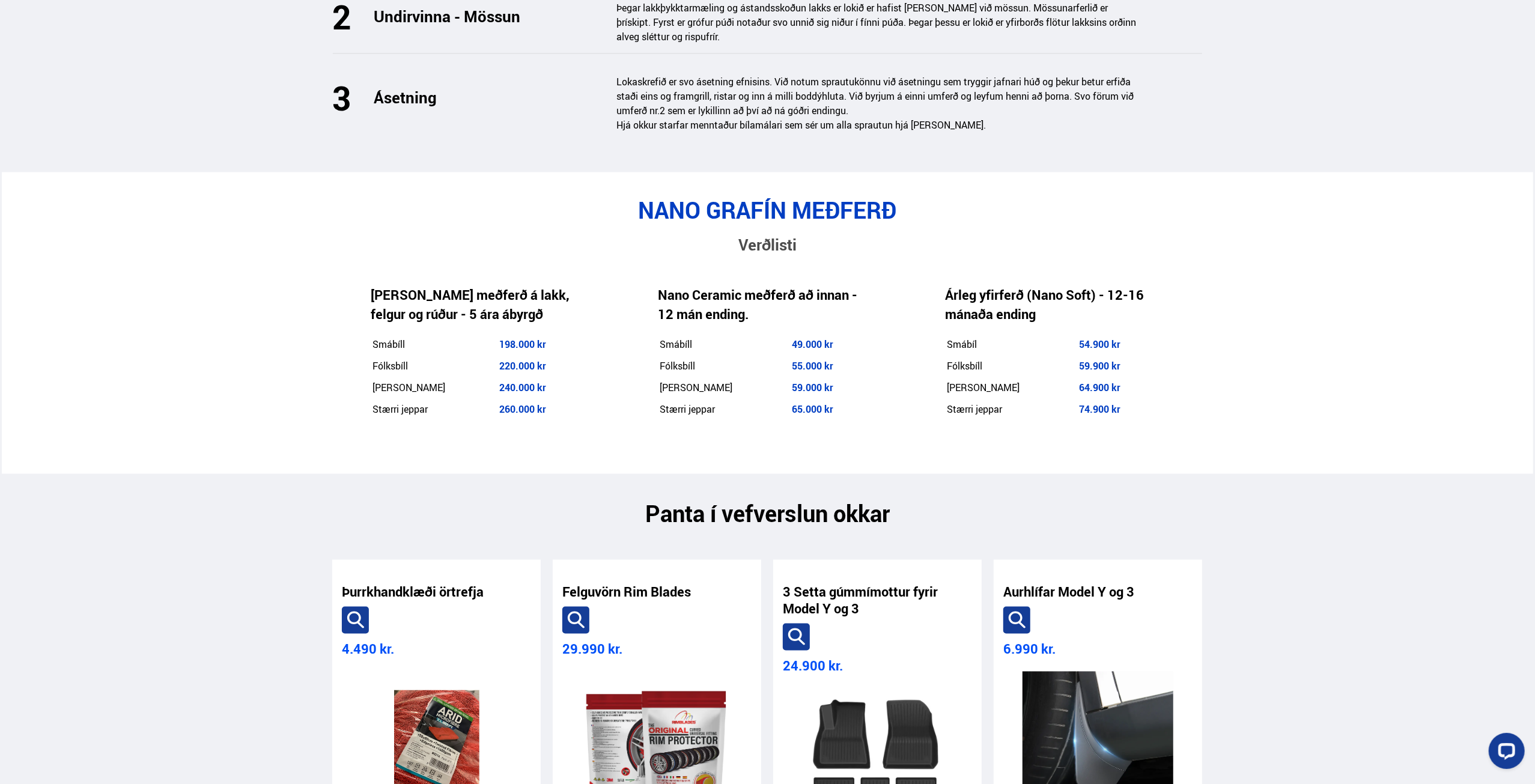
scroll to position [1862, 0]
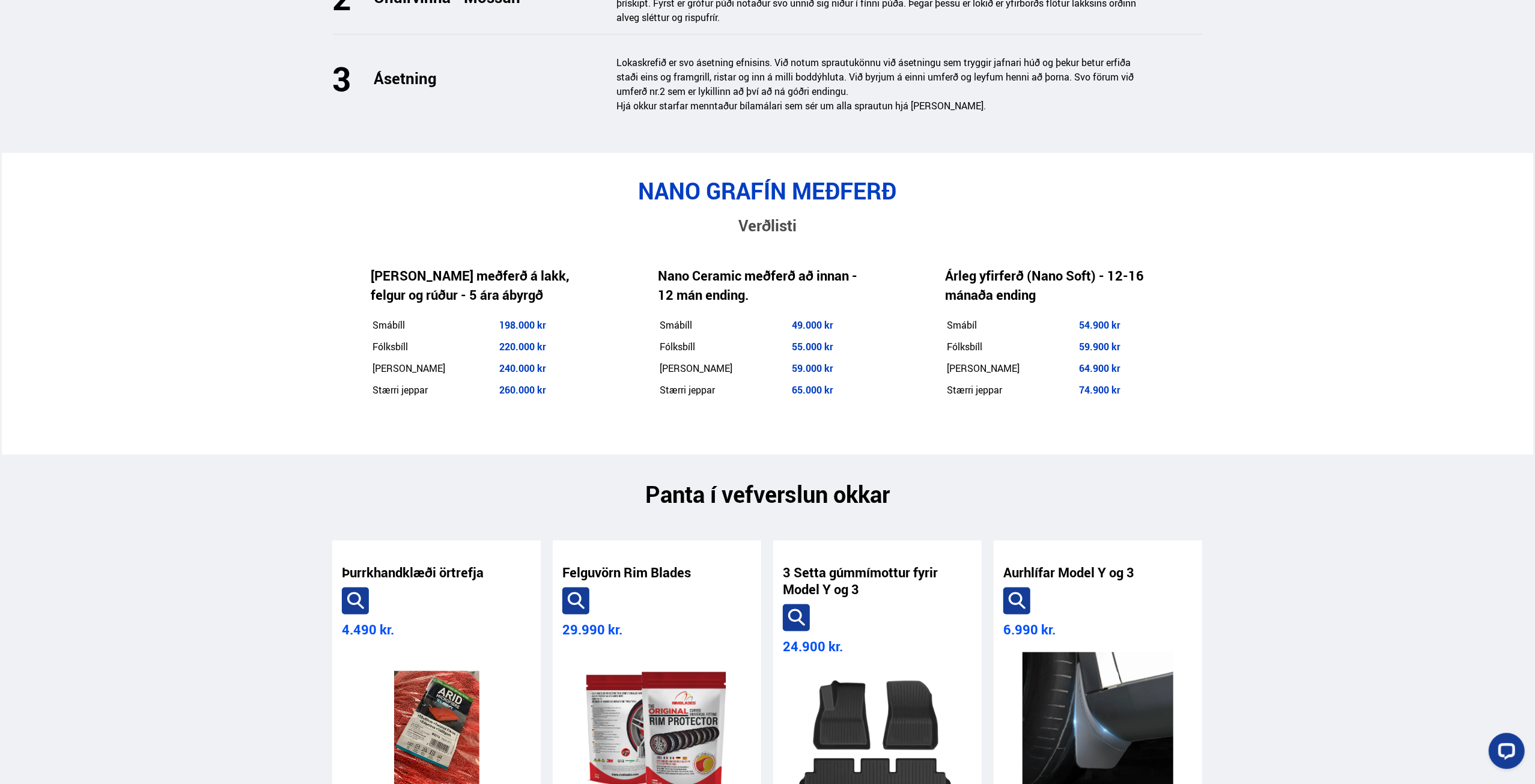
click at [798, 153] on section "NANO GRAFÍN MEÐFERÐ Verðlisti [PERSON_NAME] meðferð á lakk, felgur og rúður - 5…" at bounding box center [767, 303] width 1532 height 301
click at [715, 177] on h2 "NANO GRAFÍN MEÐFERÐ" at bounding box center [767, 191] width 870 height 27
drag, startPoint x: 678, startPoint y: 135, endPoint x: 847, endPoint y: 136, distance: 169.0
click at [848, 177] on h2 "NANO GRAFÍN MEÐFERÐ" at bounding box center [767, 191] width 870 height 27
click at [847, 177] on h2 "NANO GRAFÍN MEÐFERÐ" at bounding box center [767, 191] width 870 height 27
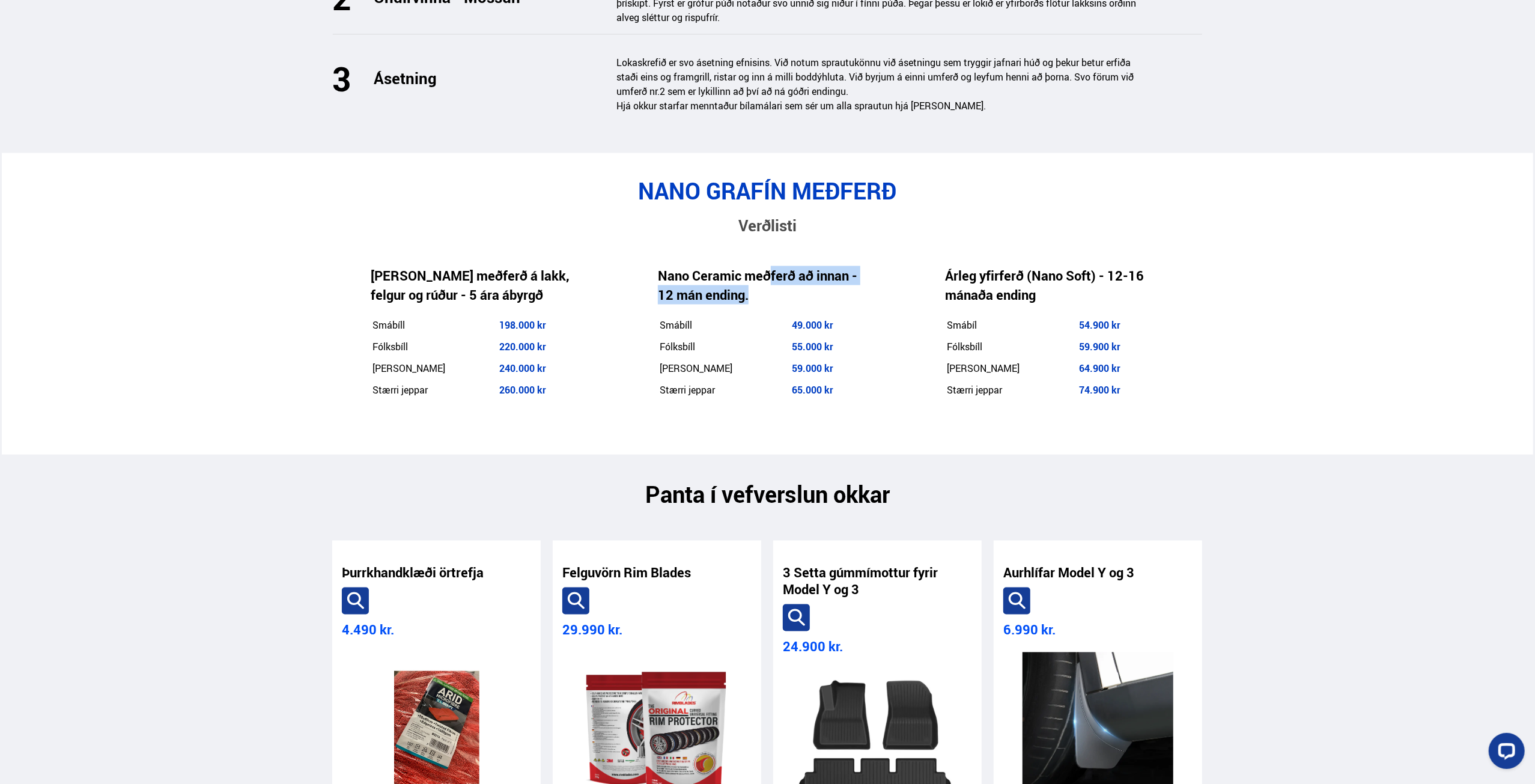
drag, startPoint x: 839, startPoint y: 354, endPoint x: 770, endPoint y: 218, distance: 152.5
click at [770, 237] on div "Nano Ceramic meðferð að innan - 12 mán ending. Smábíll 49.000 kr Fólksbíll 55.0…" at bounding box center [763, 333] width 287 height 194
click at [763, 200] on div at bounding box center [763, 200] width 0 height 0
click at [1173, 315] on div "Árleg yfirferð (Nano Soft) - 12-16 mánaða ending Smábíl 54.900 kr Fólksbíll 59.…" at bounding box center [1050, 333] width 287 height 194
